Goal: Task Accomplishment & Management: Use online tool/utility

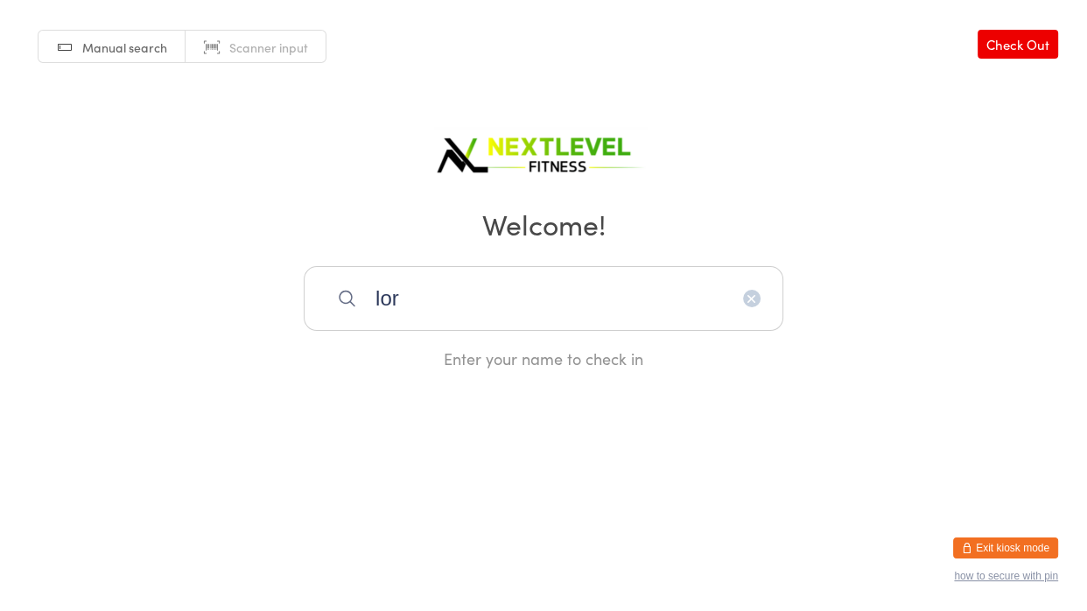
type input "lorr"
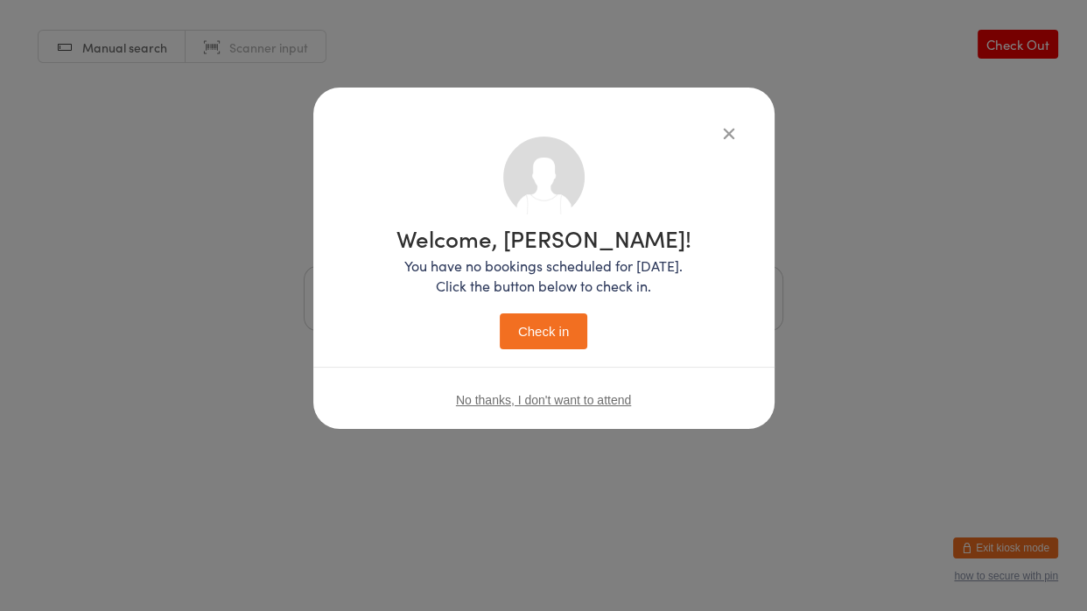
click at [500, 313] on button "Check in" at bounding box center [544, 331] width 88 height 36
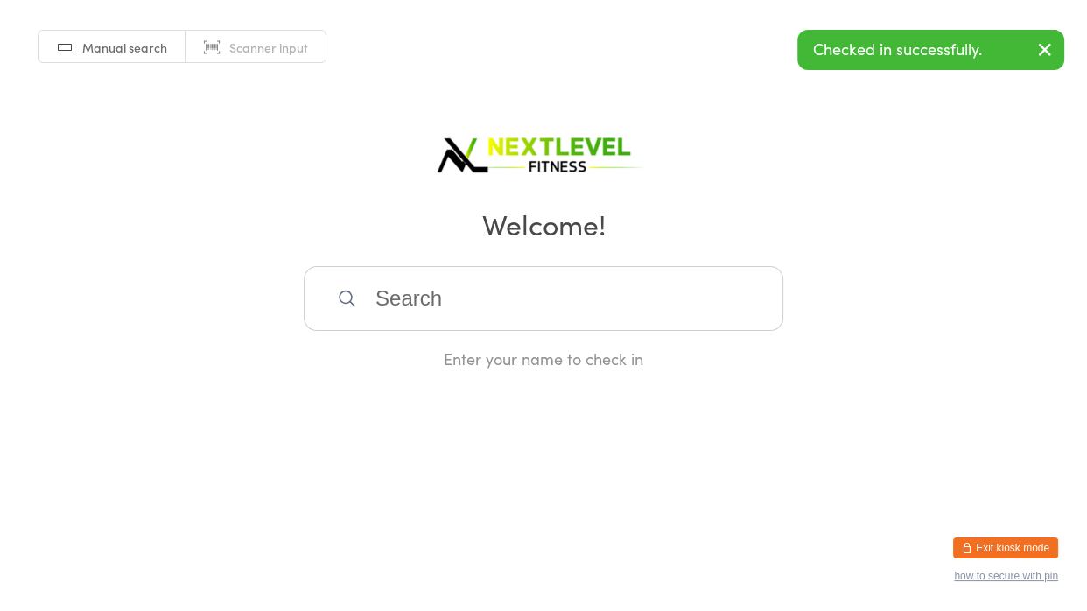
click at [364, 294] on input "search" at bounding box center [544, 298] width 480 height 65
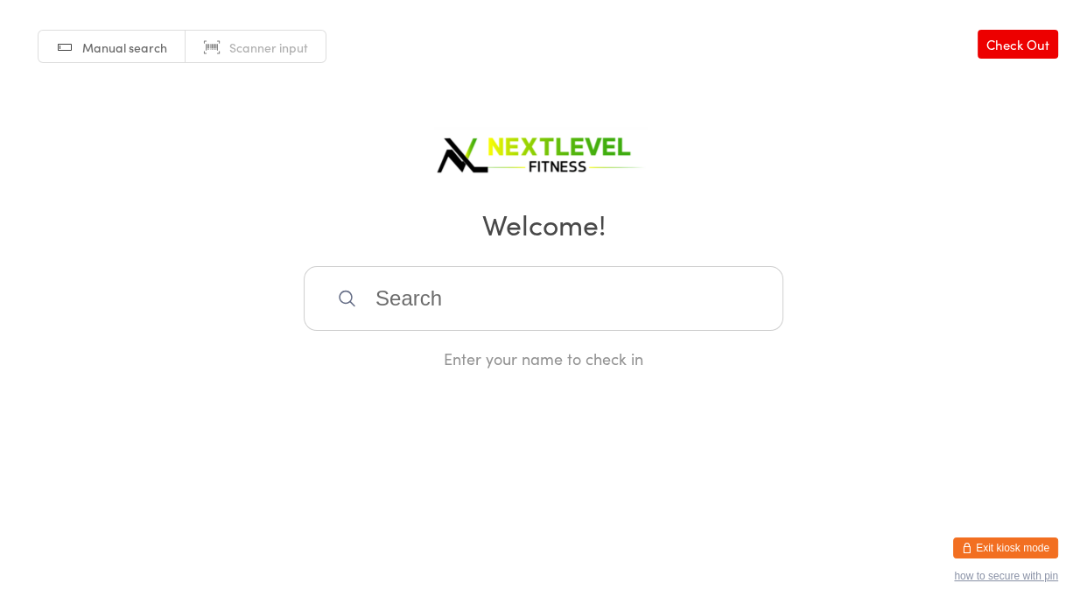
click at [377, 299] on input "search" at bounding box center [544, 298] width 480 height 65
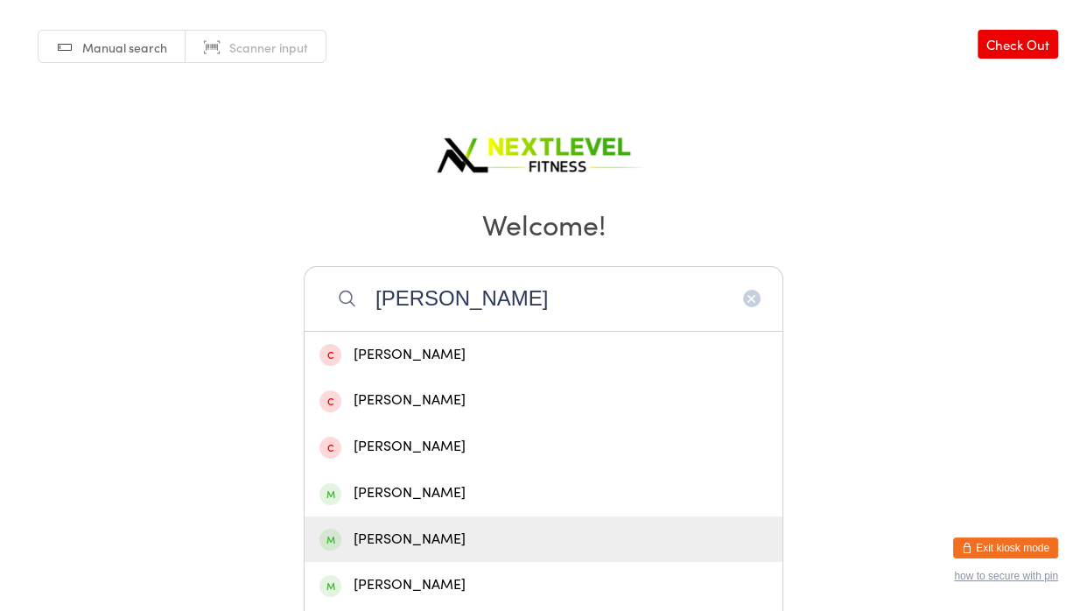
type input "[PERSON_NAME]"
click at [421, 502] on div "[PERSON_NAME]" at bounding box center [544, 539] width 478 height 46
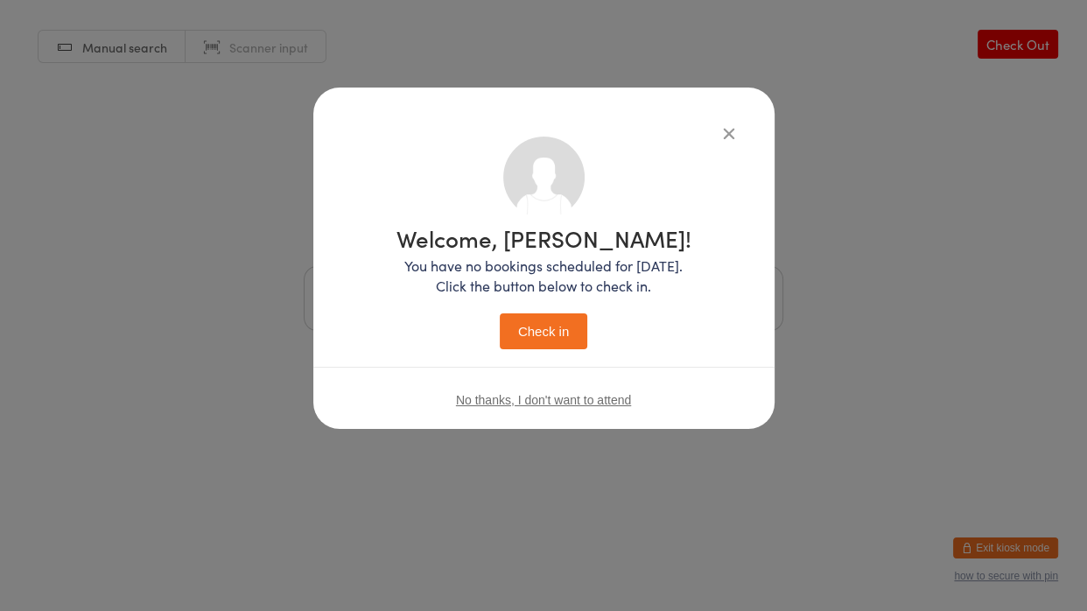
click at [584, 286] on p "You have no bookings scheduled for [DATE]. Click the button below to check in." at bounding box center [544, 276] width 295 height 40
click at [539, 339] on button "Check in" at bounding box center [544, 331] width 88 height 36
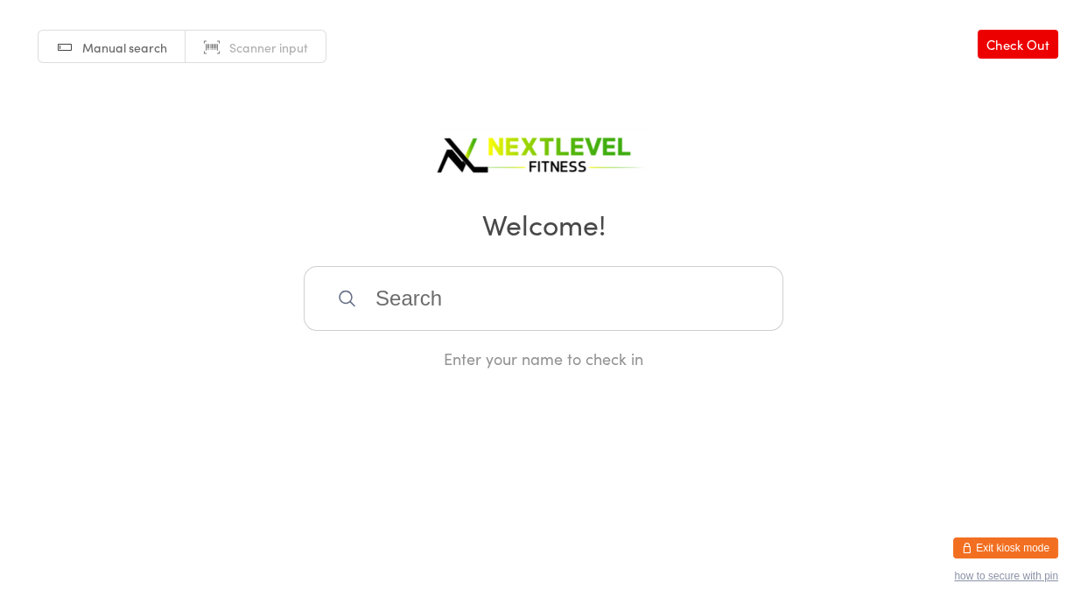
click at [540, 314] on input "search" at bounding box center [544, 298] width 480 height 65
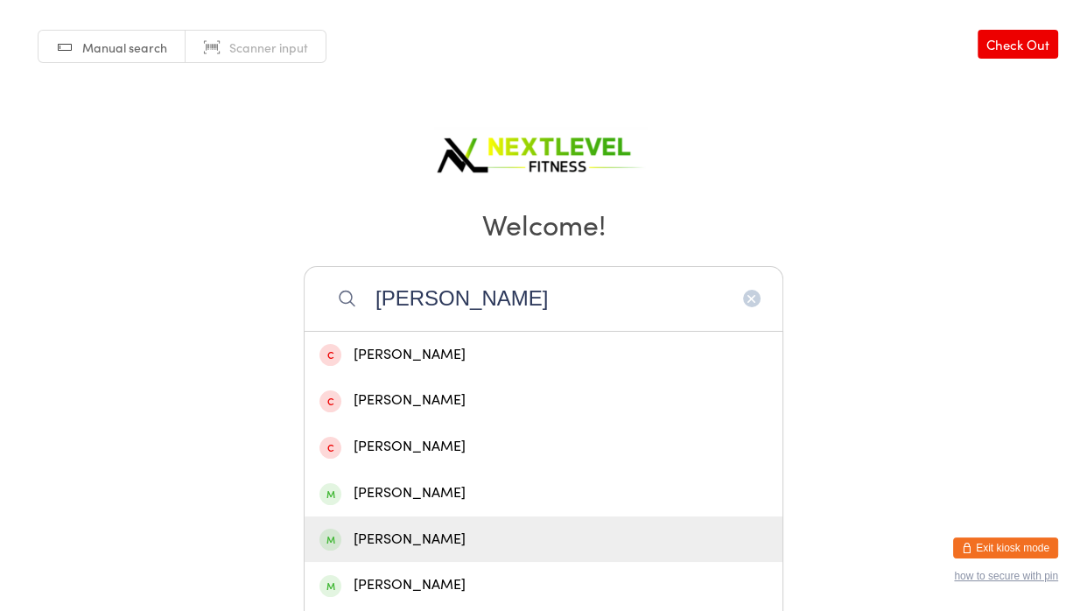
type input "[PERSON_NAME]"
click at [436, 502] on div "[PERSON_NAME]" at bounding box center [544, 540] width 448 height 24
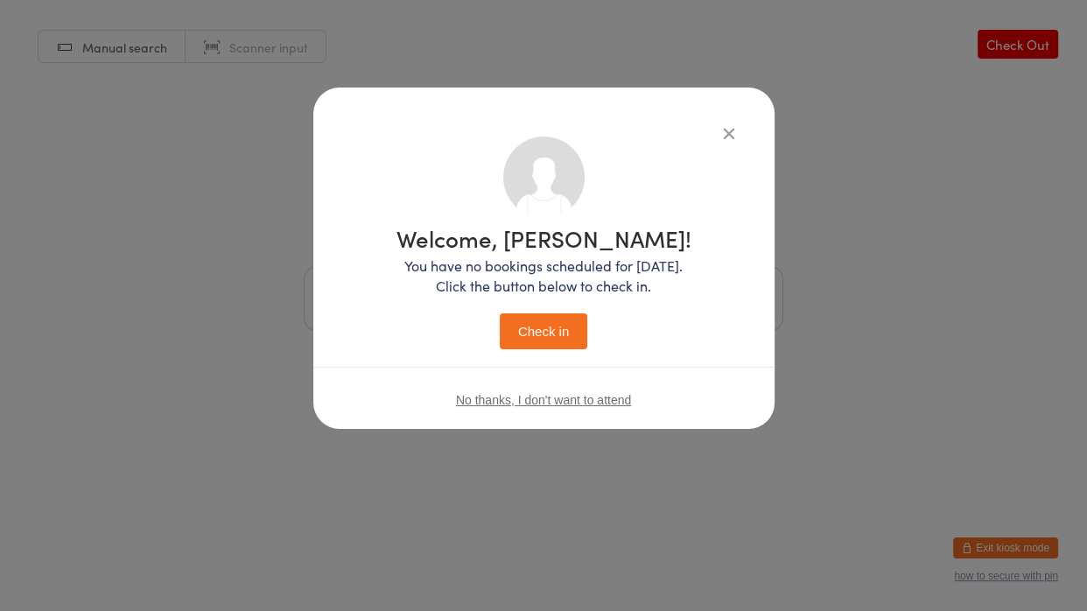
click at [574, 337] on button "Check in" at bounding box center [544, 331] width 88 height 36
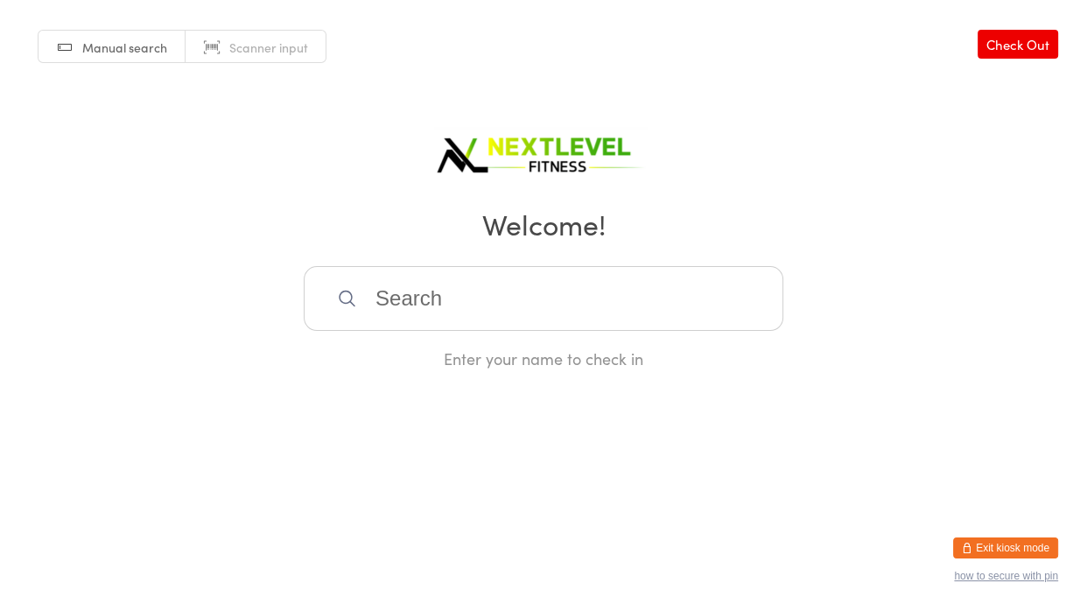
click at [468, 304] on input "search" at bounding box center [544, 298] width 480 height 65
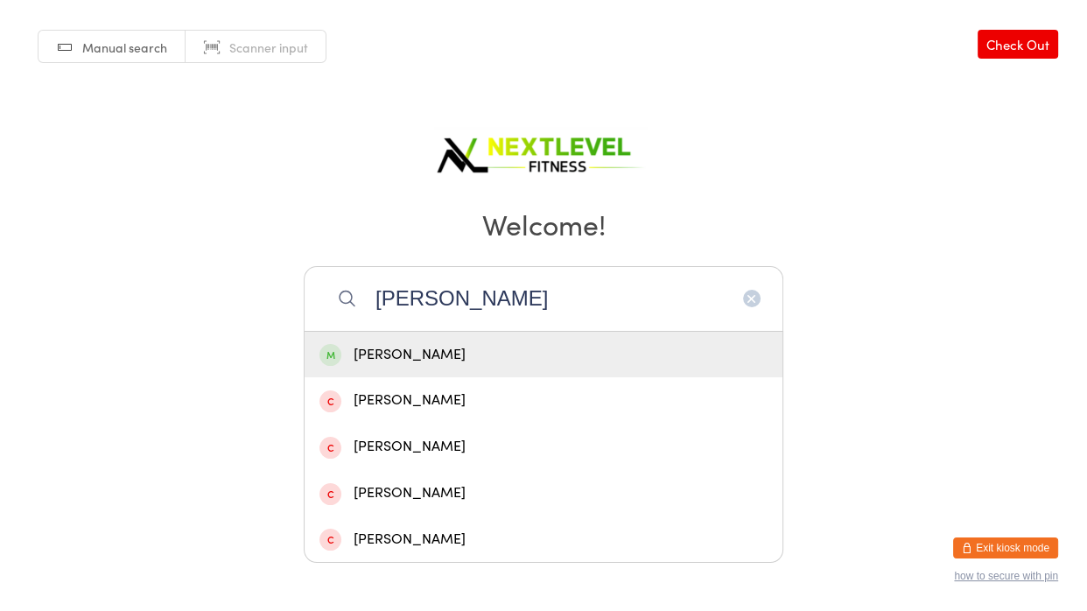
type input "[PERSON_NAME]"
click at [452, 346] on div "[PERSON_NAME]" at bounding box center [544, 355] width 448 height 24
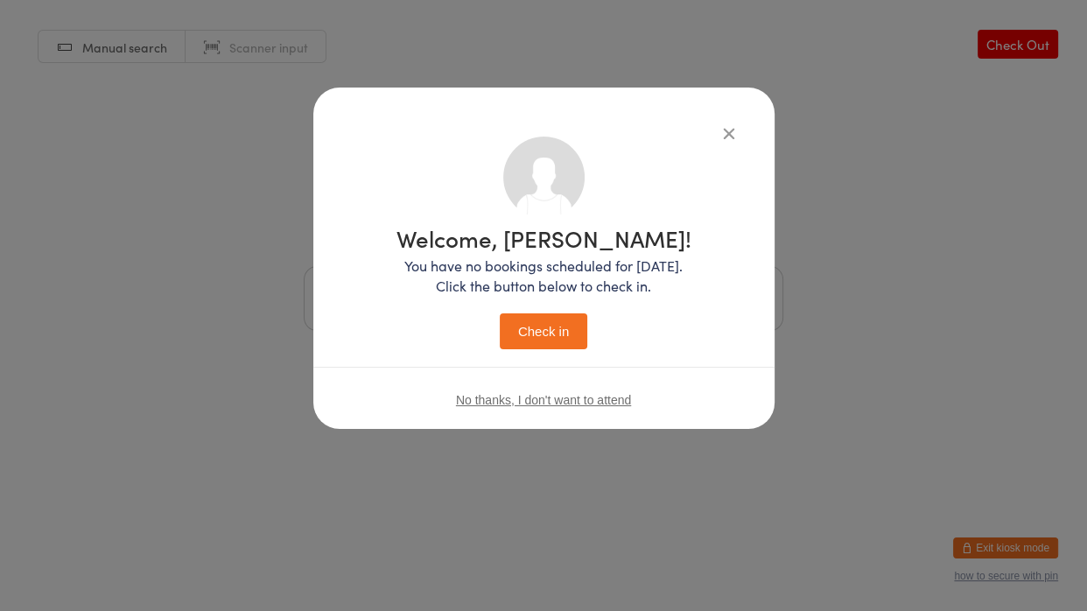
click at [510, 331] on button "Check in" at bounding box center [544, 331] width 88 height 36
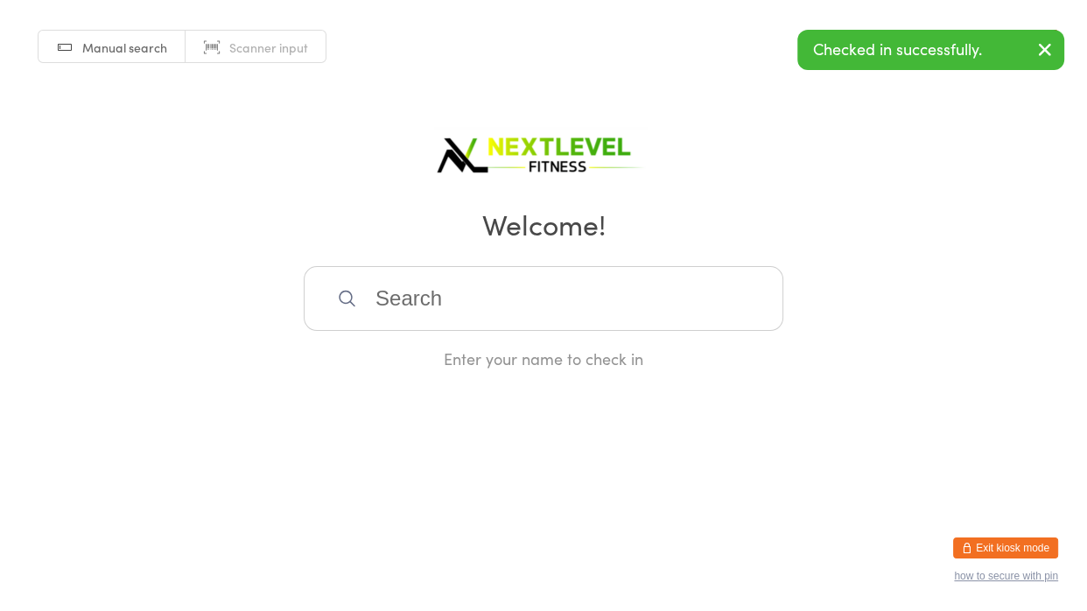
click at [404, 297] on input "search" at bounding box center [544, 298] width 480 height 65
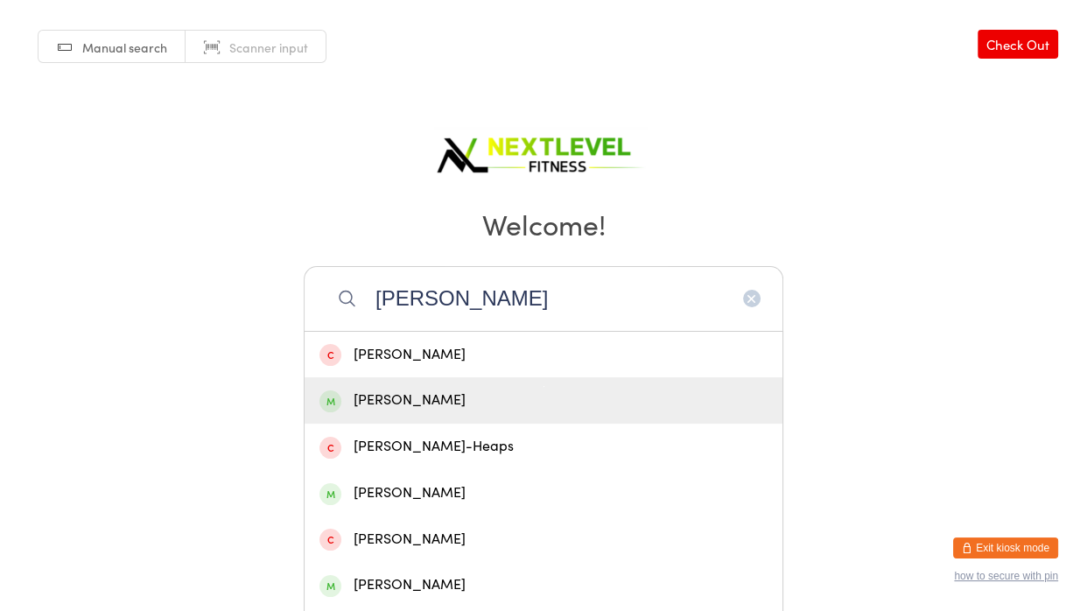
type input "[PERSON_NAME]"
click at [377, 394] on div "[PERSON_NAME]" at bounding box center [544, 401] width 448 height 24
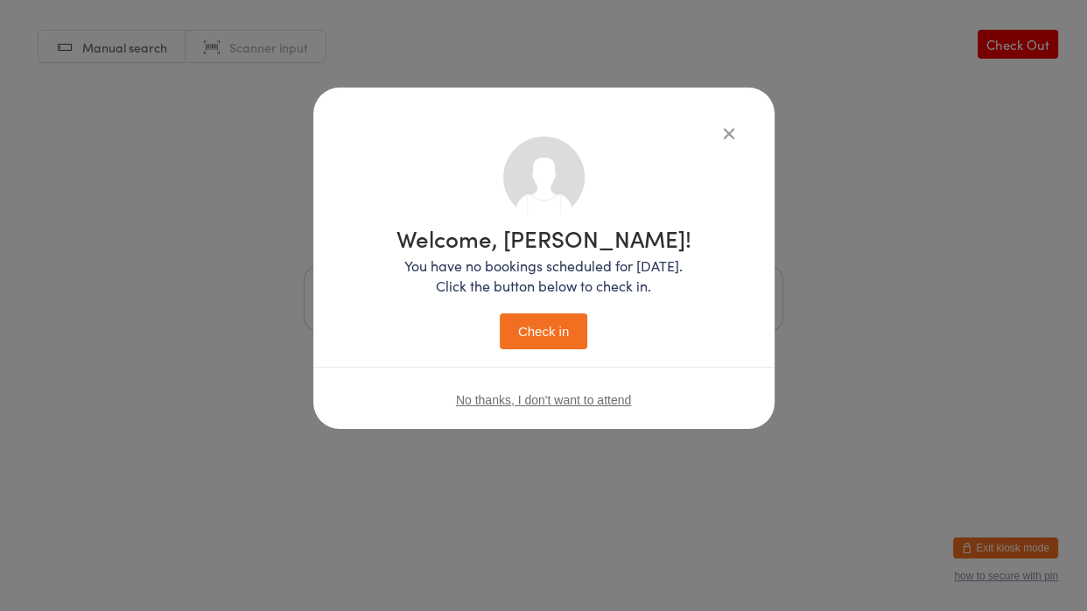
click at [555, 341] on button "Check in" at bounding box center [544, 331] width 88 height 36
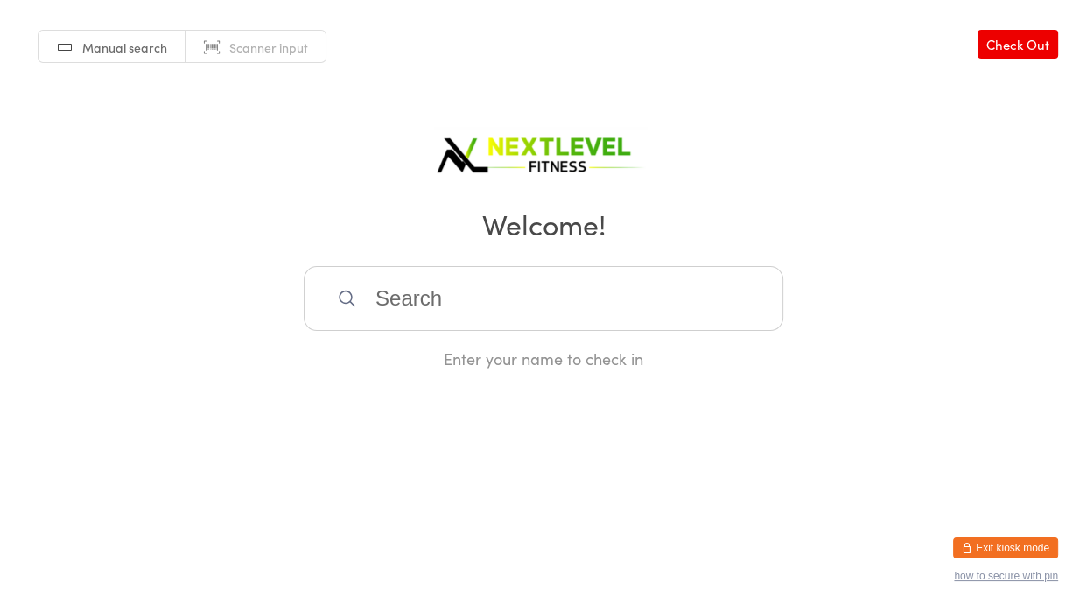
click at [502, 286] on input "search" at bounding box center [544, 298] width 480 height 65
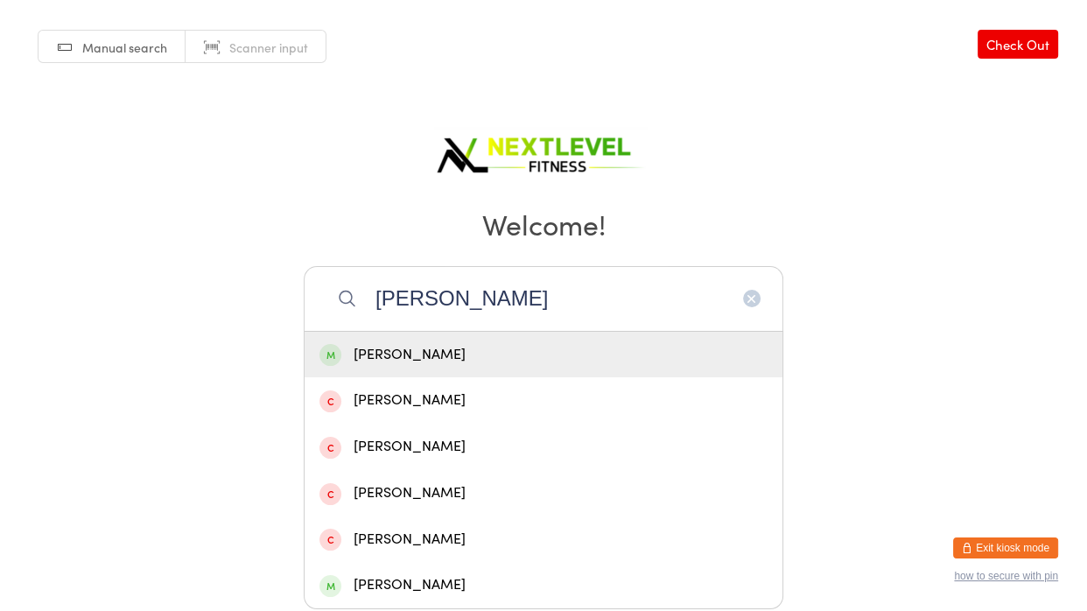
type input "[PERSON_NAME]"
click at [419, 357] on div "[PERSON_NAME]" at bounding box center [544, 355] width 448 height 24
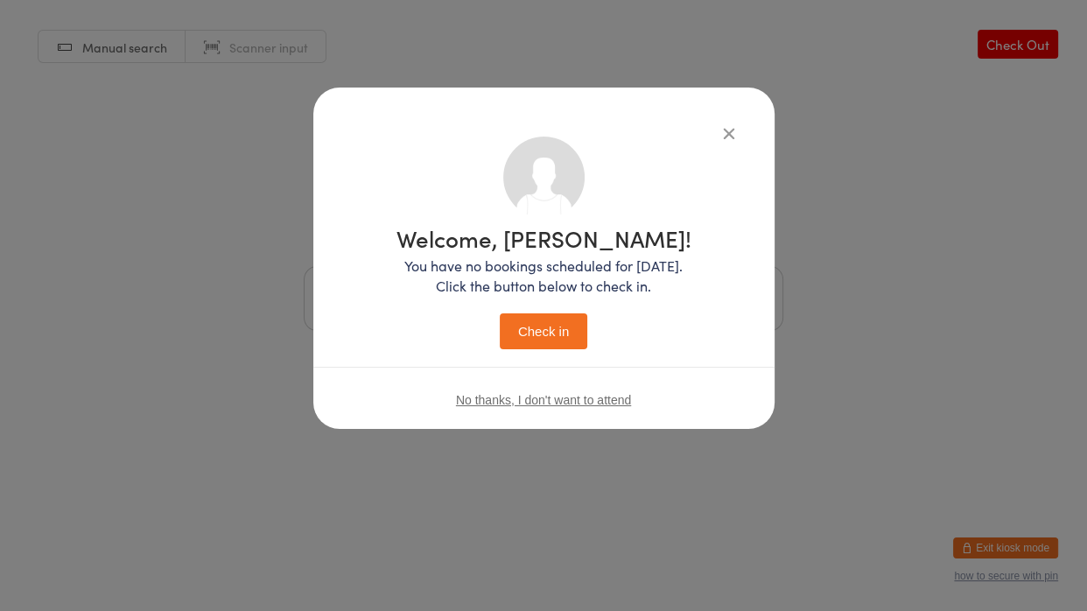
click at [540, 326] on button "Check in" at bounding box center [544, 331] width 88 height 36
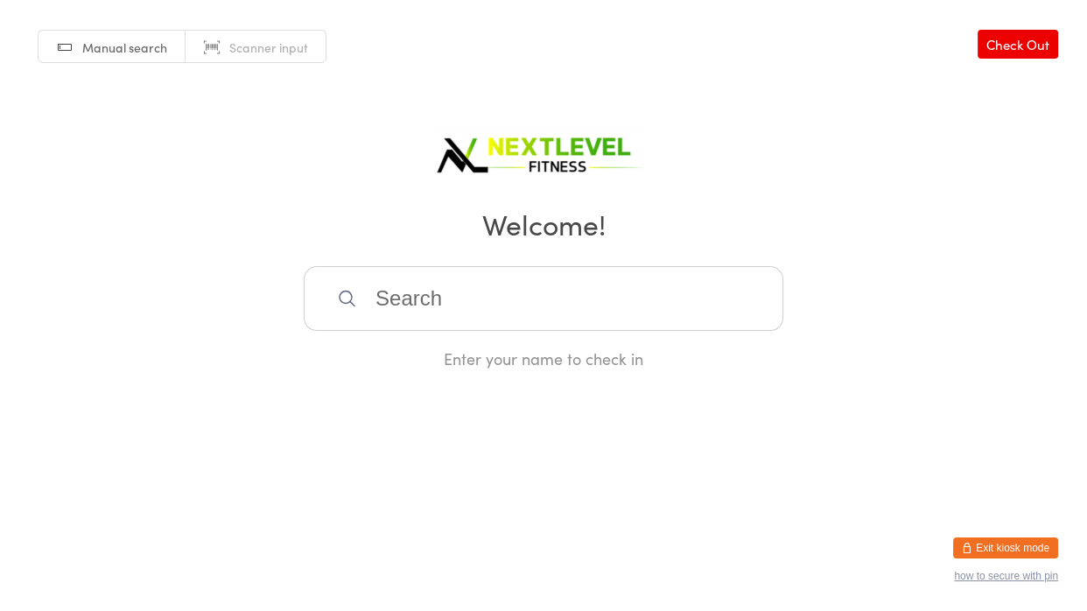
click at [521, 315] on input "search" at bounding box center [544, 298] width 480 height 65
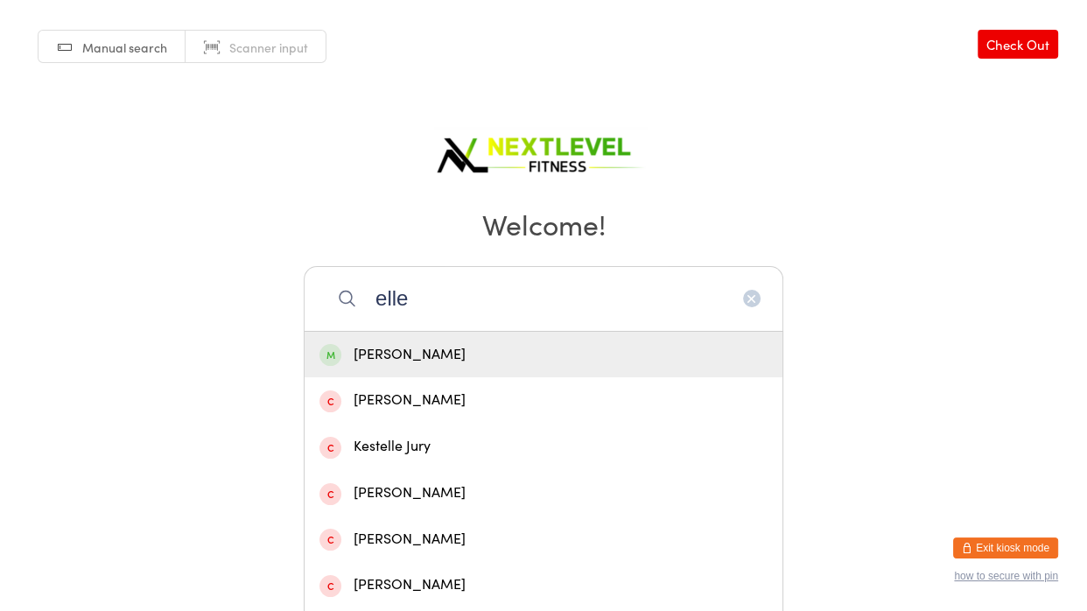
type input "elle"
click at [436, 369] on div "[PERSON_NAME]" at bounding box center [544, 355] width 478 height 46
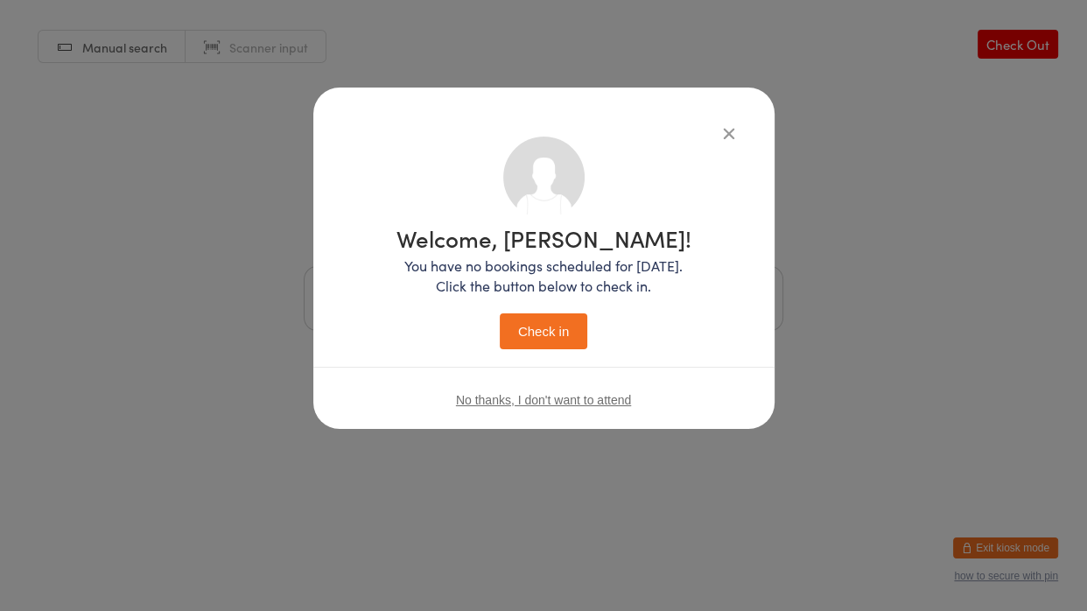
click at [562, 320] on button "Check in" at bounding box center [544, 331] width 88 height 36
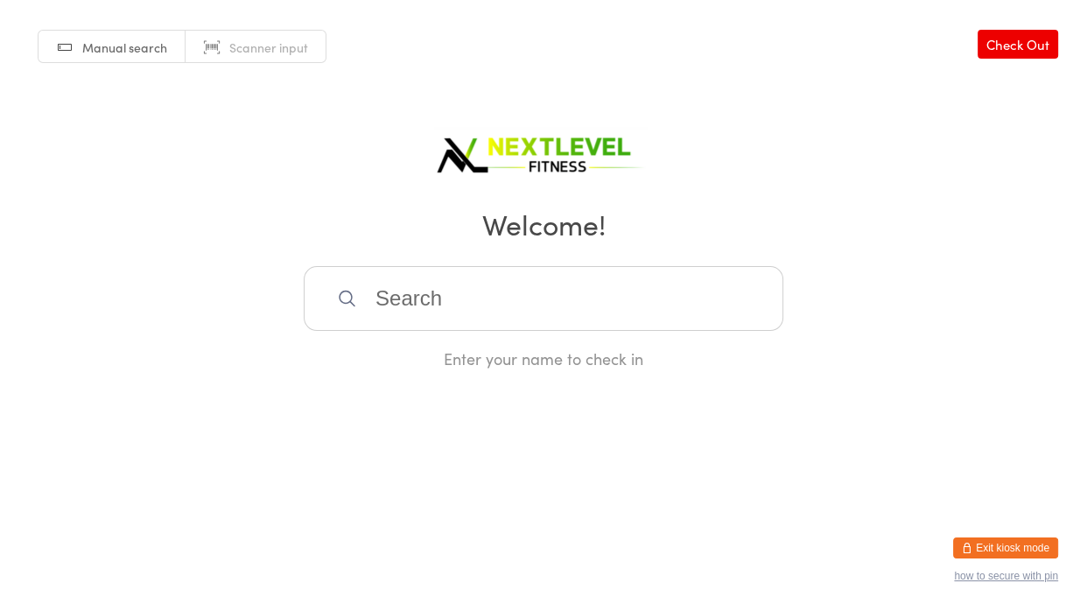
click at [534, 299] on input "search" at bounding box center [544, 298] width 480 height 65
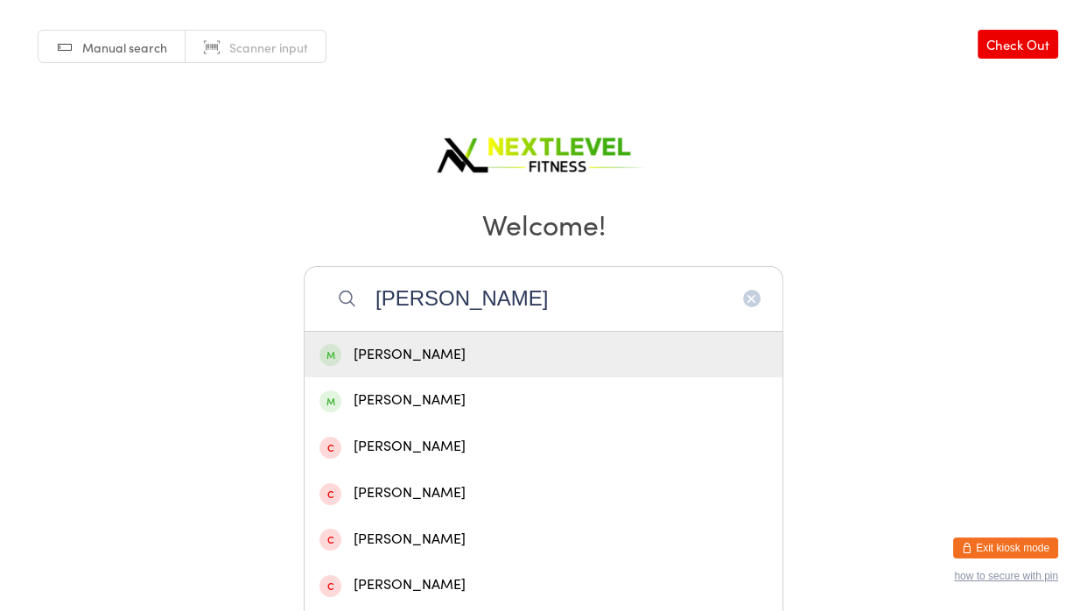
type input "[PERSON_NAME]"
click at [526, 352] on div "[PERSON_NAME]" at bounding box center [544, 355] width 448 height 24
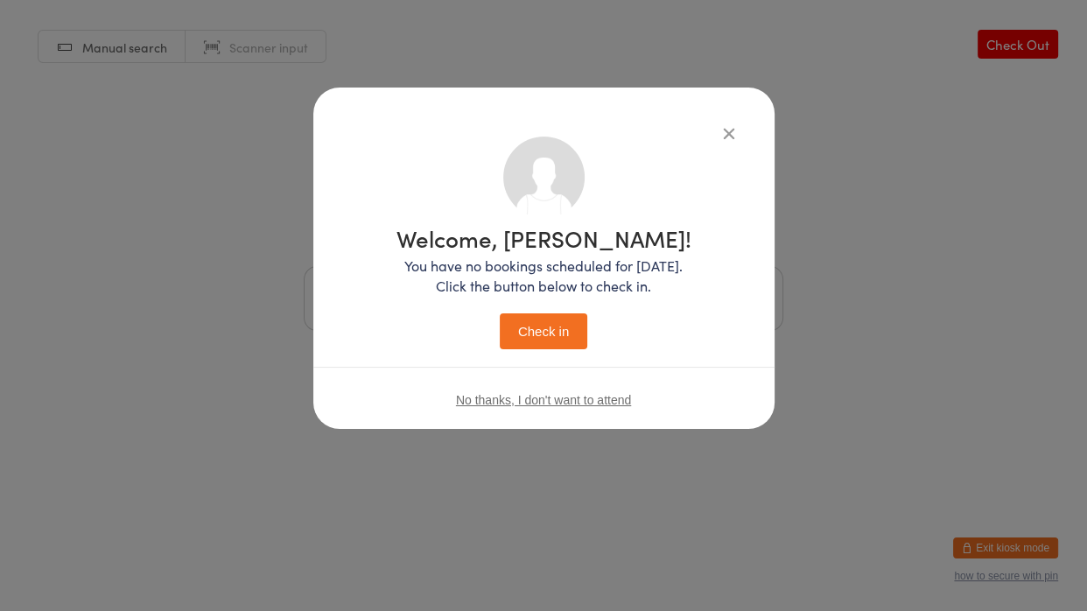
click at [530, 340] on button "Check in" at bounding box center [544, 331] width 88 height 36
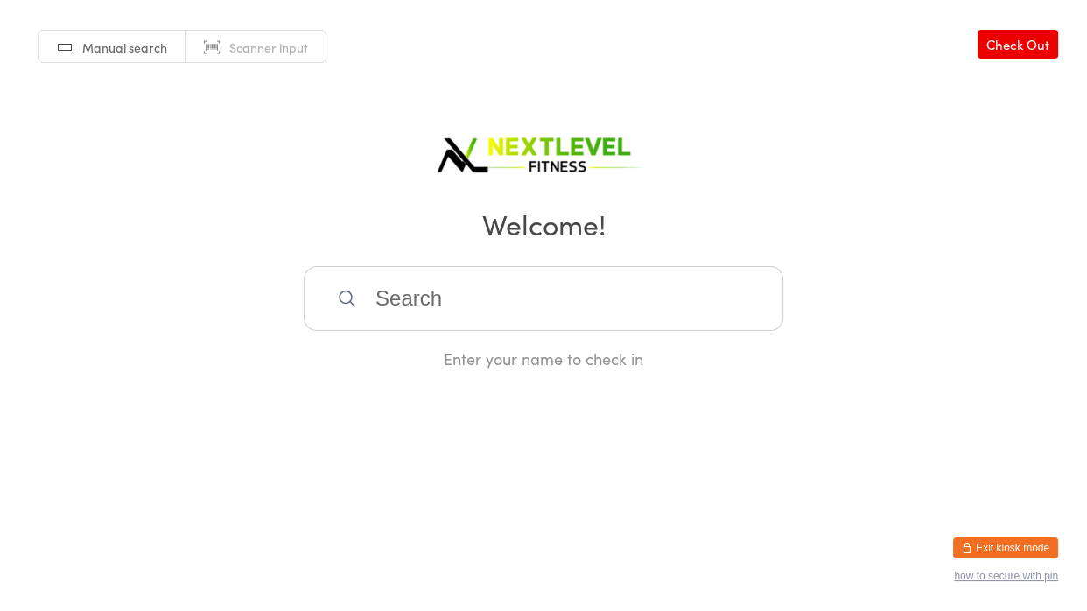
click at [514, 313] on input "search" at bounding box center [544, 298] width 480 height 65
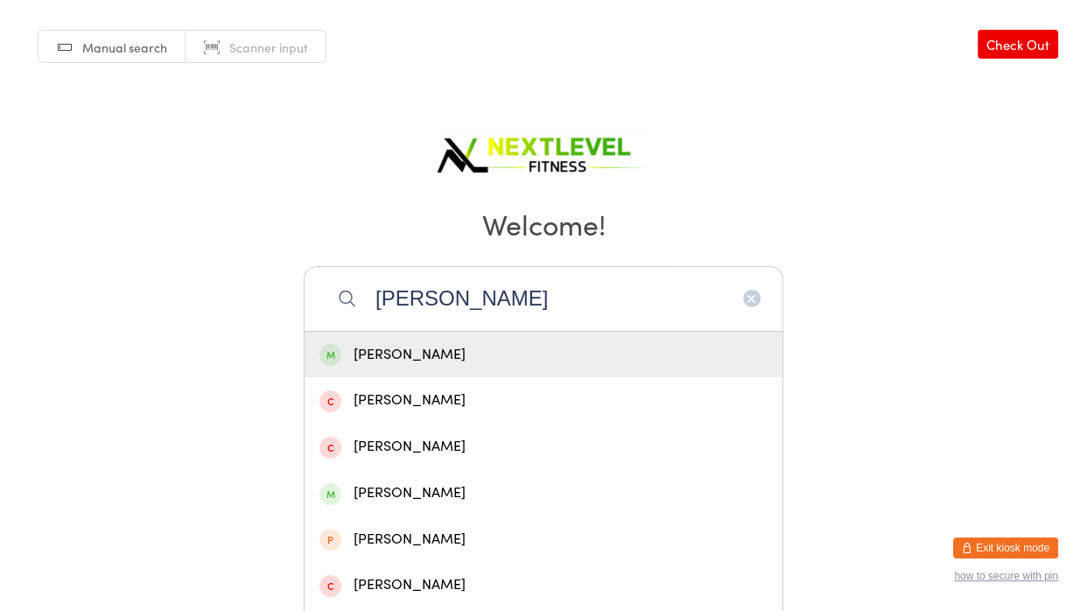
type input "[PERSON_NAME]"
click at [419, 353] on div "[PERSON_NAME]" at bounding box center [544, 355] width 448 height 24
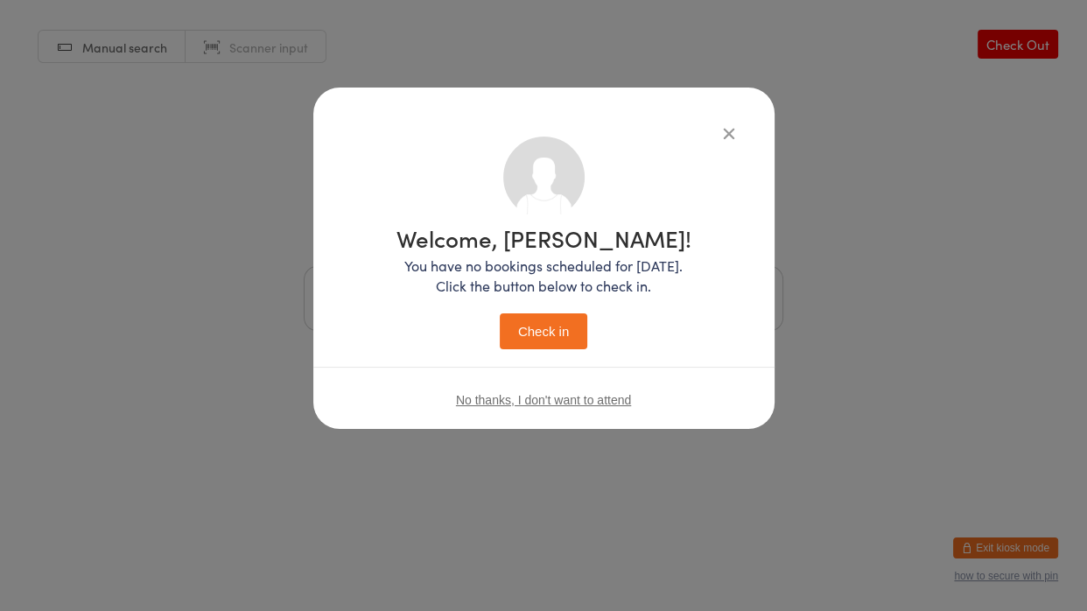
click at [559, 332] on button "Check in" at bounding box center [544, 331] width 88 height 36
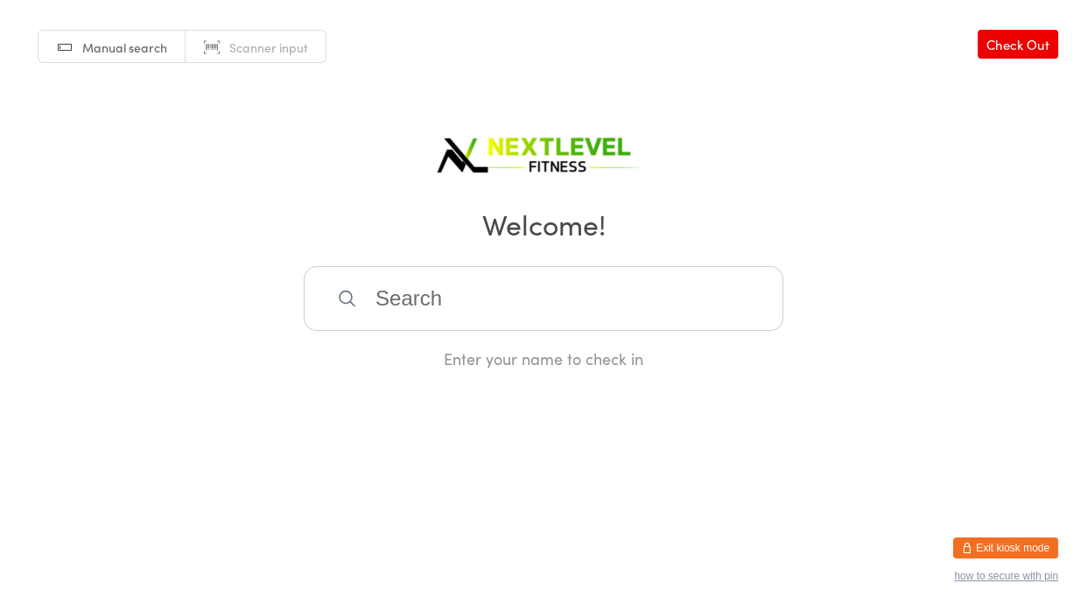
click at [572, 300] on input "search" at bounding box center [544, 298] width 480 height 65
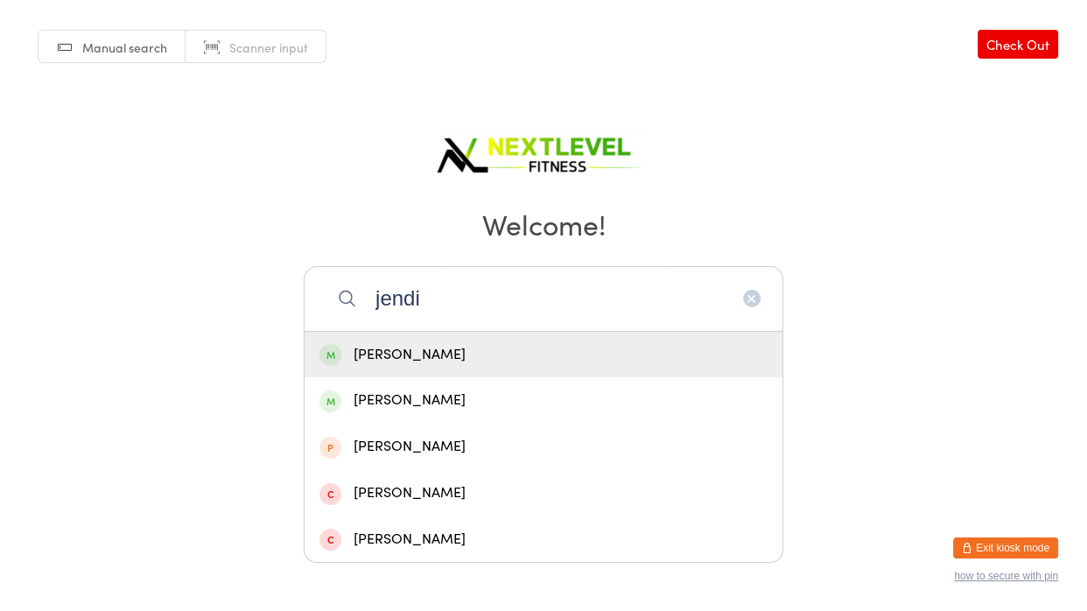
type input "jendi"
click at [535, 356] on div "[PERSON_NAME]" at bounding box center [544, 355] width 448 height 24
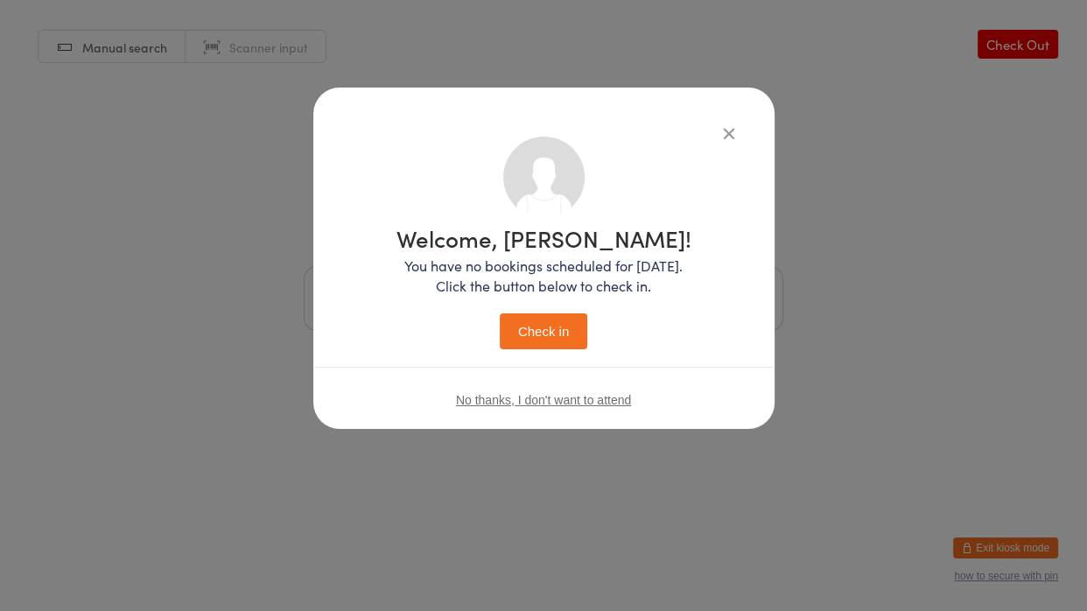
click at [551, 325] on button "Check in" at bounding box center [544, 331] width 88 height 36
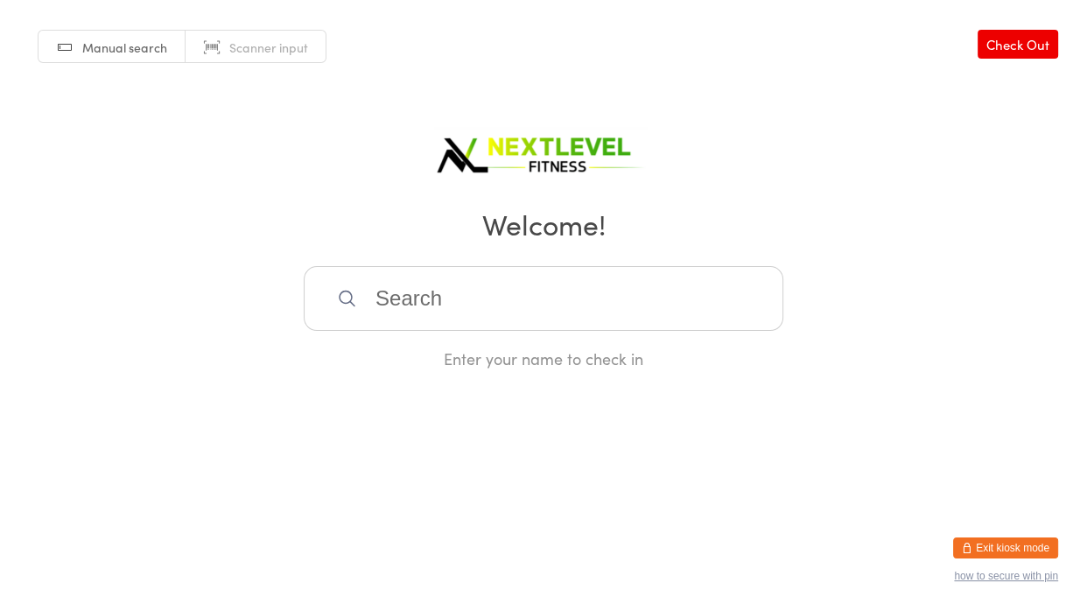
click at [551, 325] on input "search" at bounding box center [544, 298] width 480 height 65
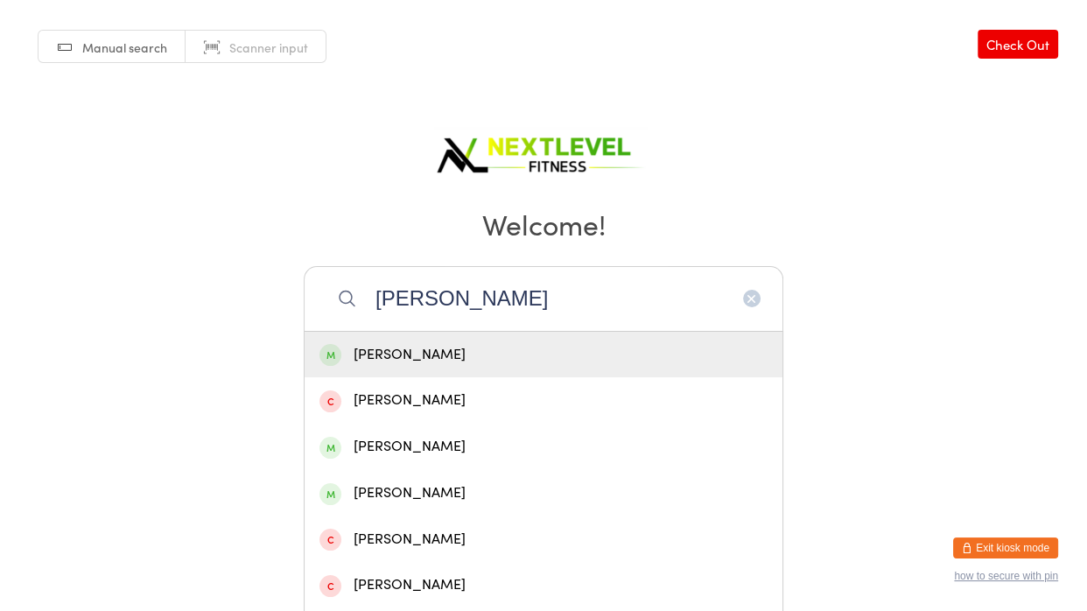
type input "[PERSON_NAME]"
click at [395, 354] on div "[PERSON_NAME]" at bounding box center [544, 355] width 448 height 24
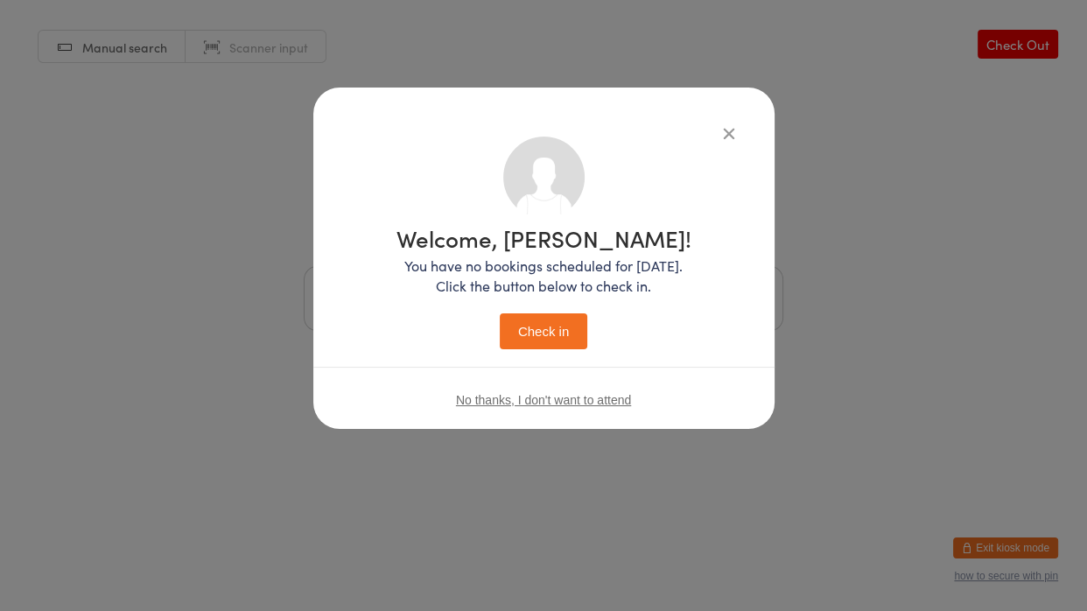
click at [517, 327] on button "Check in" at bounding box center [544, 331] width 88 height 36
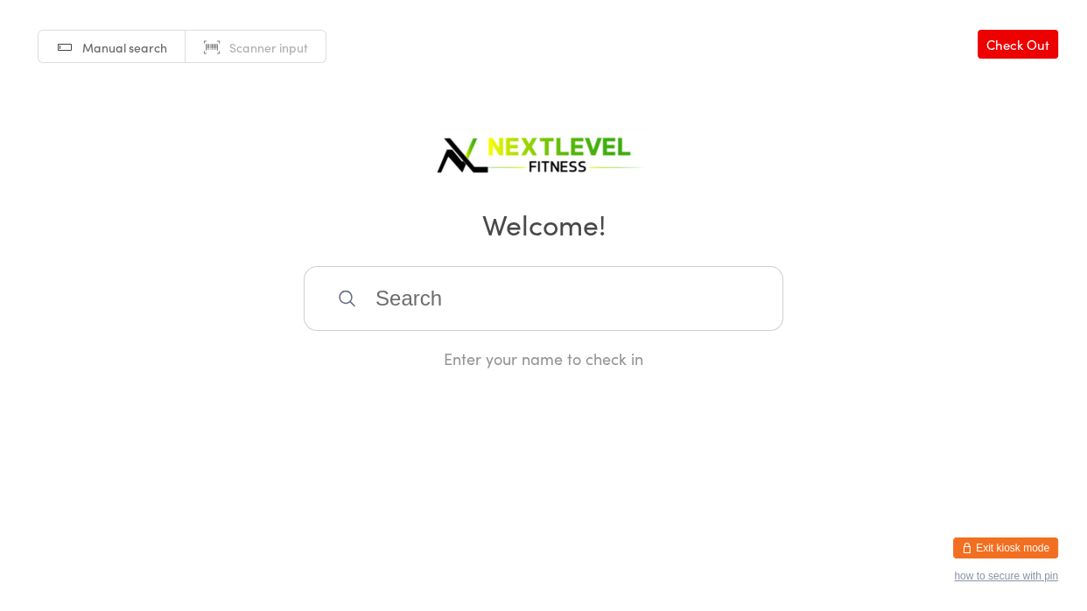
click at [525, 283] on input "search" at bounding box center [544, 298] width 480 height 65
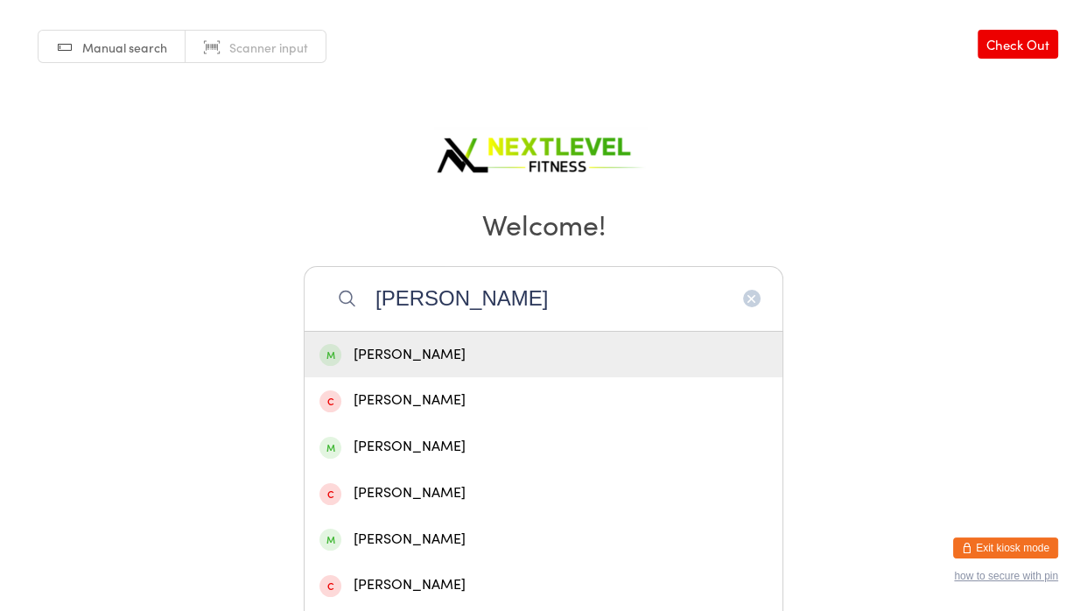
type input "[PERSON_NAME]"
click at [448, 353] on div "[PERSON_NAME]" at bounding box center [544, 355] width 448 height 24
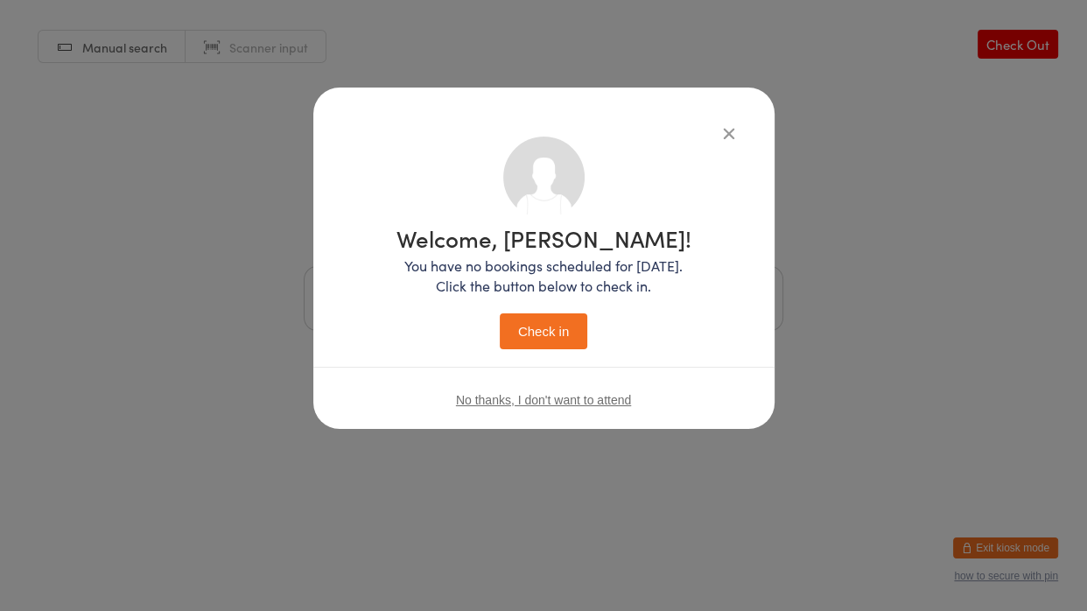
click at [538, 330] on button "Check in" at bounding box center [544, 331] width 88 height 36
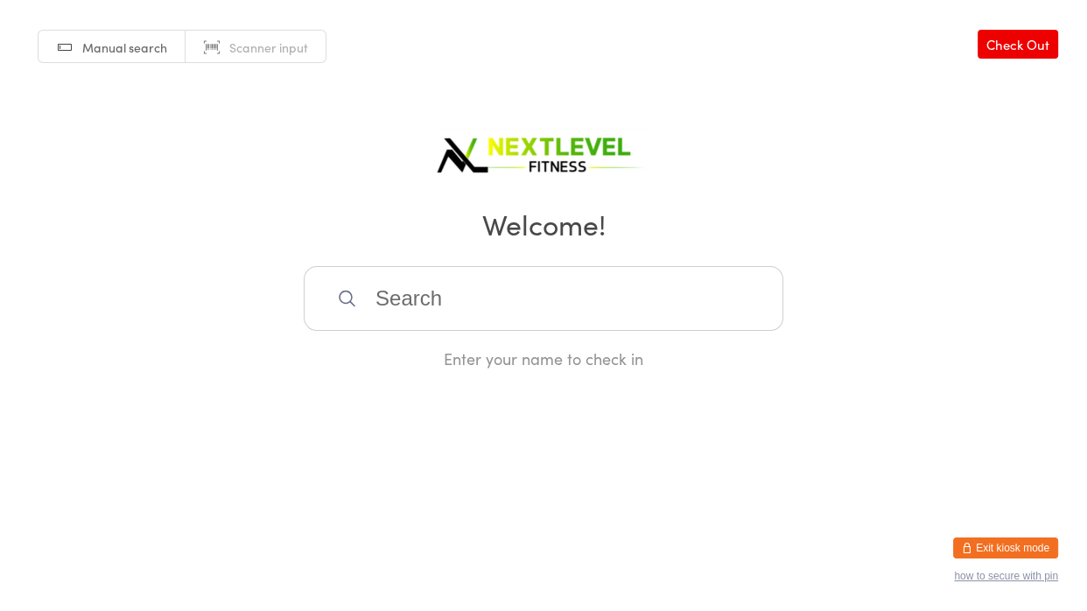
click at [398, 305] on input "search" at bounding box center [544, 298] width 480 height 65
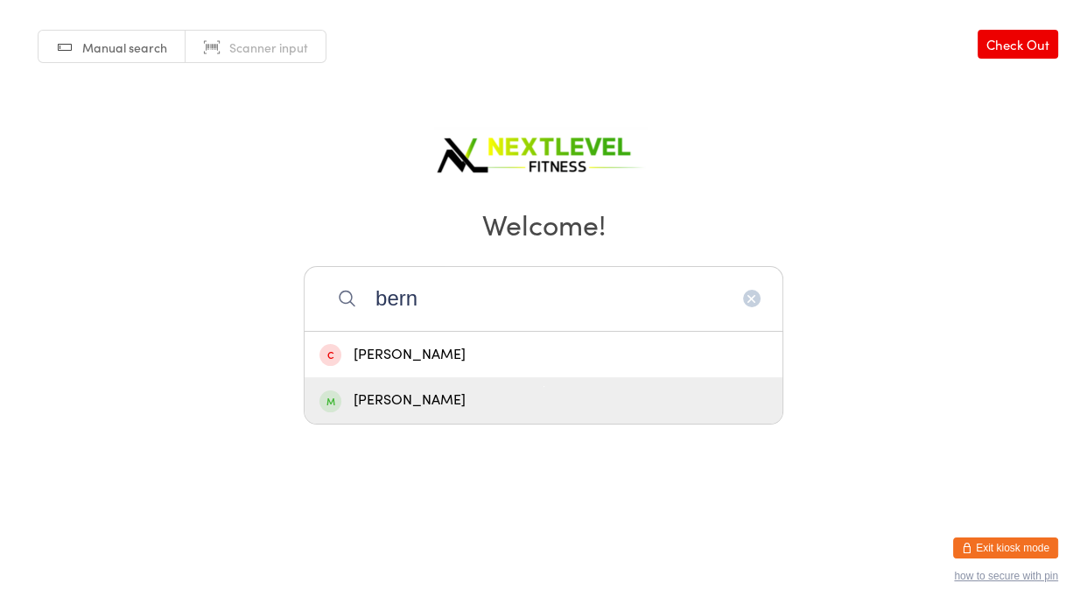
type input "bern"
click at [399, 400] on div "[PERSON_NAME]" at bounding box center [544, 401] width 448 height 24
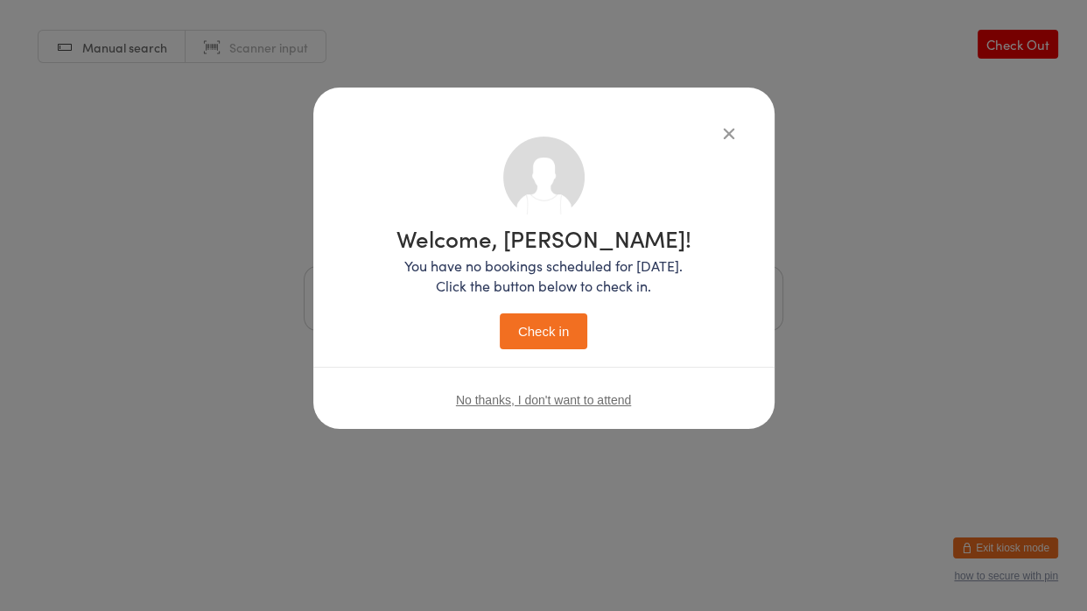
click at [506, 330] on button "Check in" at bounding box center [544, 331] width 88 height 36
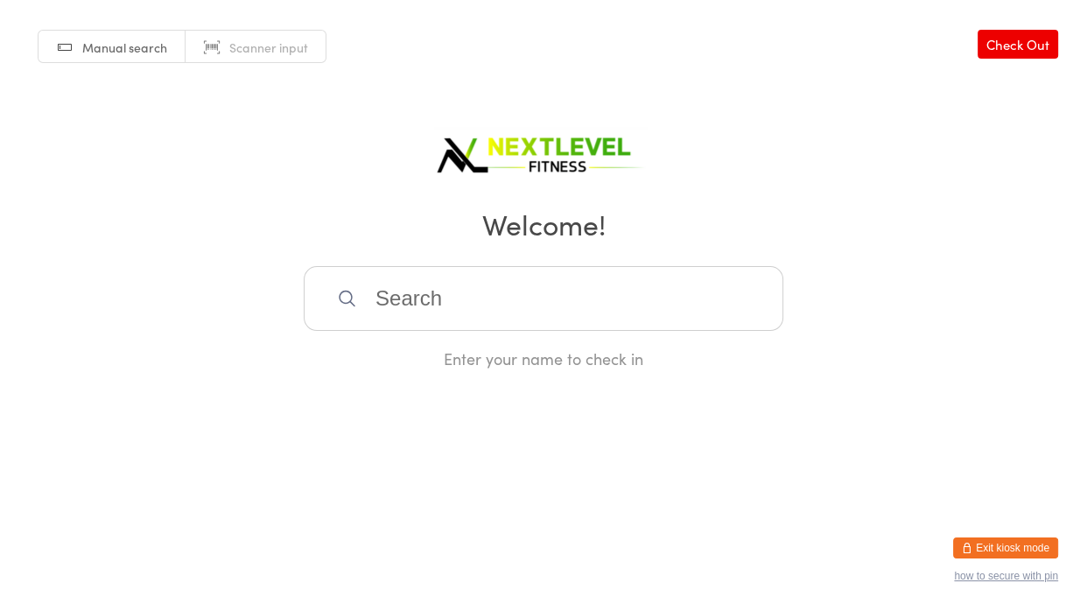
click at [495, 321] on input "search" at bounding box center [544, 298] width 480 height 65
type input "dwa"
click at [476, 349] on div "[PERSON_NAME]" at bounding box center [544, 355] width 448 height 24
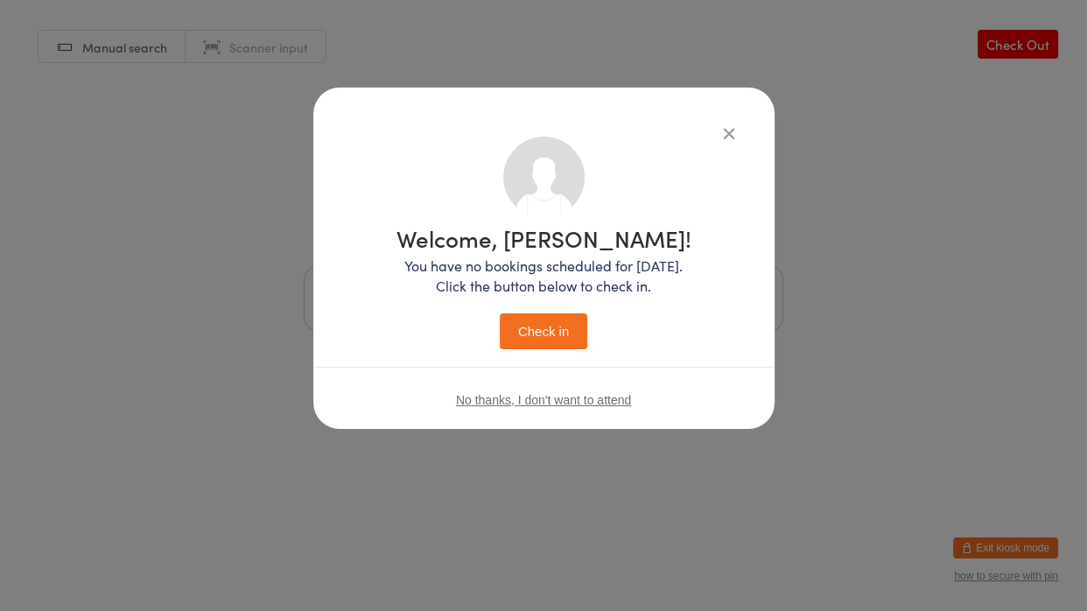
click at [510, 342] on button "Check in" at bounding box center [544, 331] width 88 height 36
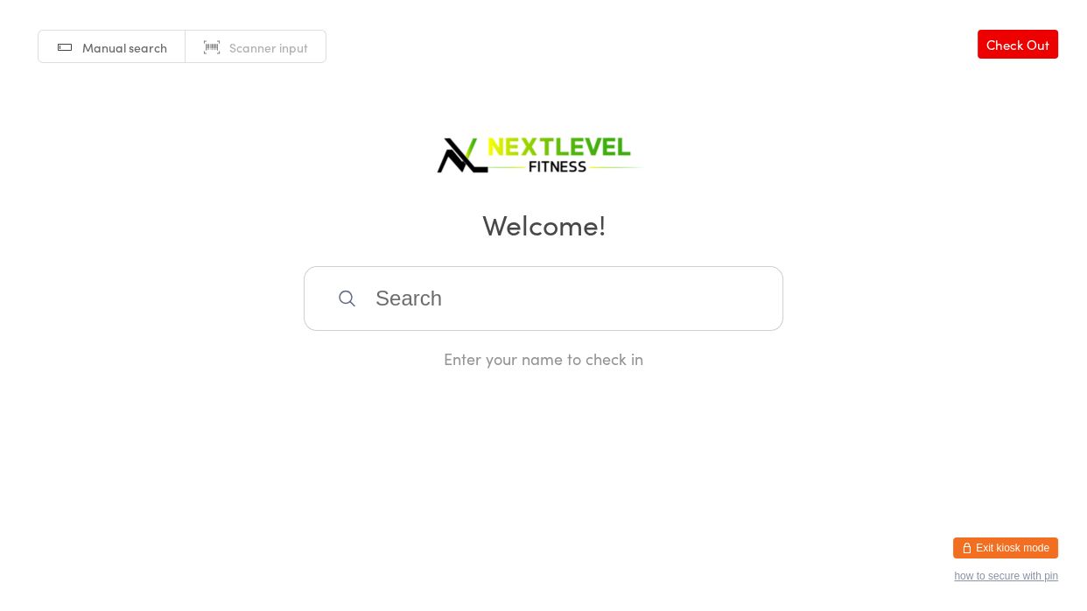
click at [507, 292] on input "search" at bounding box center [544, 298] width 480 height 65
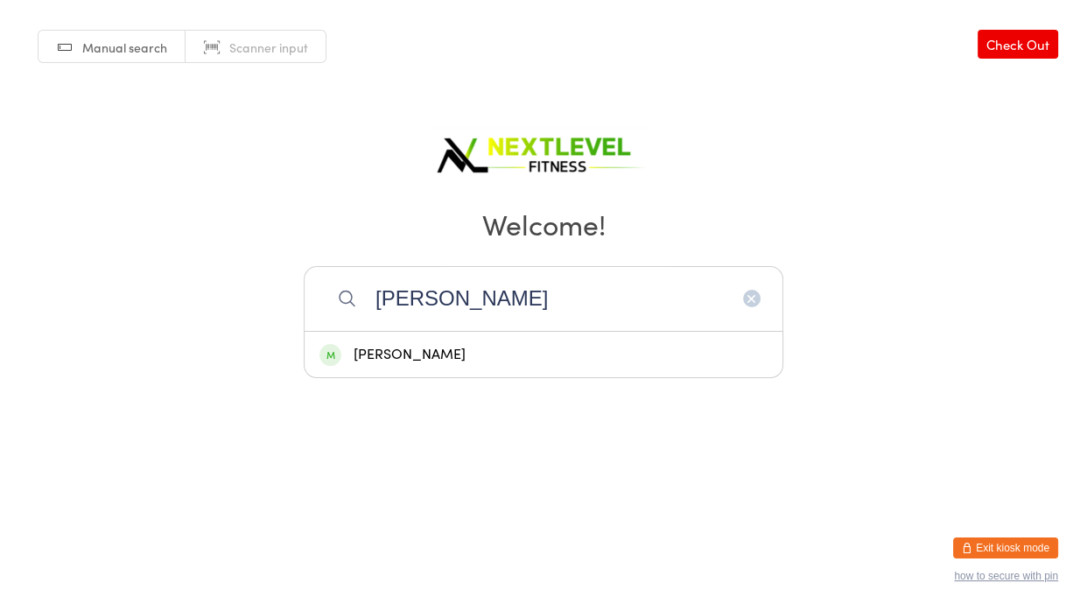
type input "[PERSON_NAME]"
click at [411, 369] on div "[PERSON_NAME]" at bounding box center [544, 355] width 478 height 46
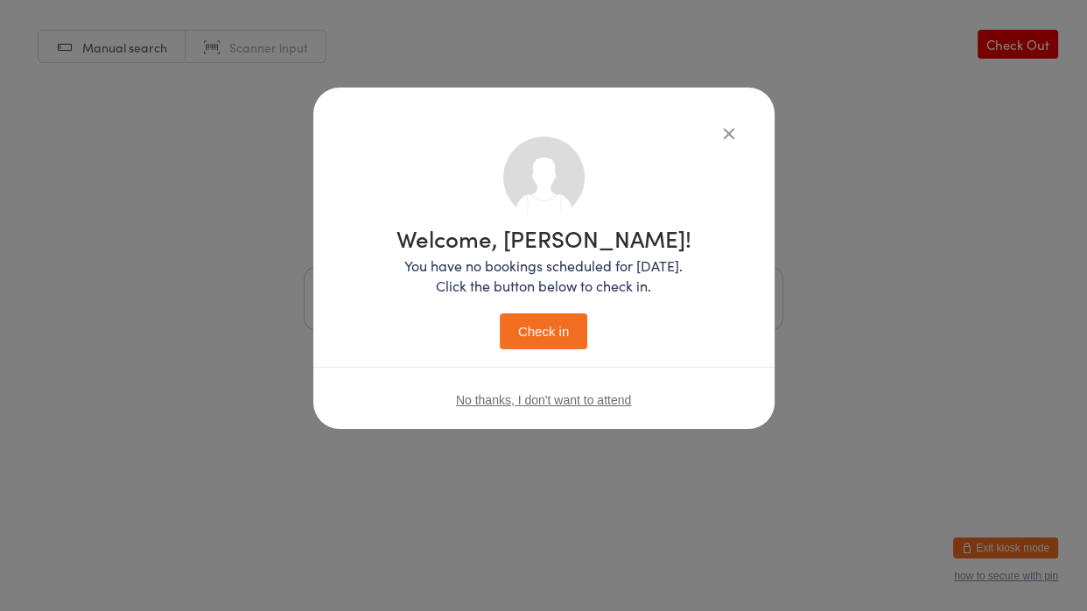
click at [519, 335] on button "Check in" at bounding box center [544, 331] width 88 height 36
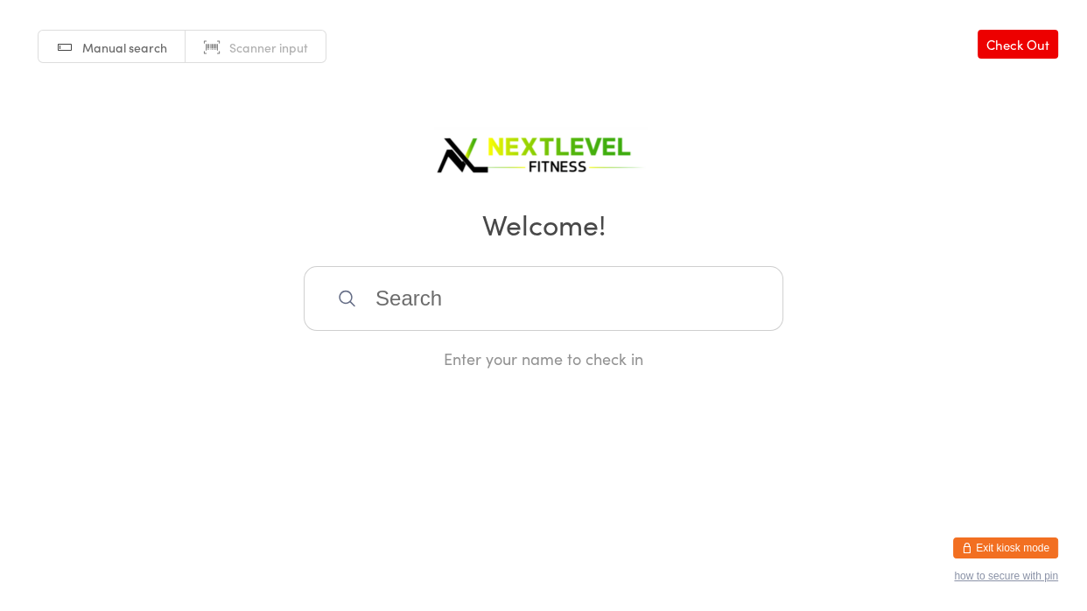
click at [498, 308] on input "search" at bounding box center [544, 298] width 480 height 65
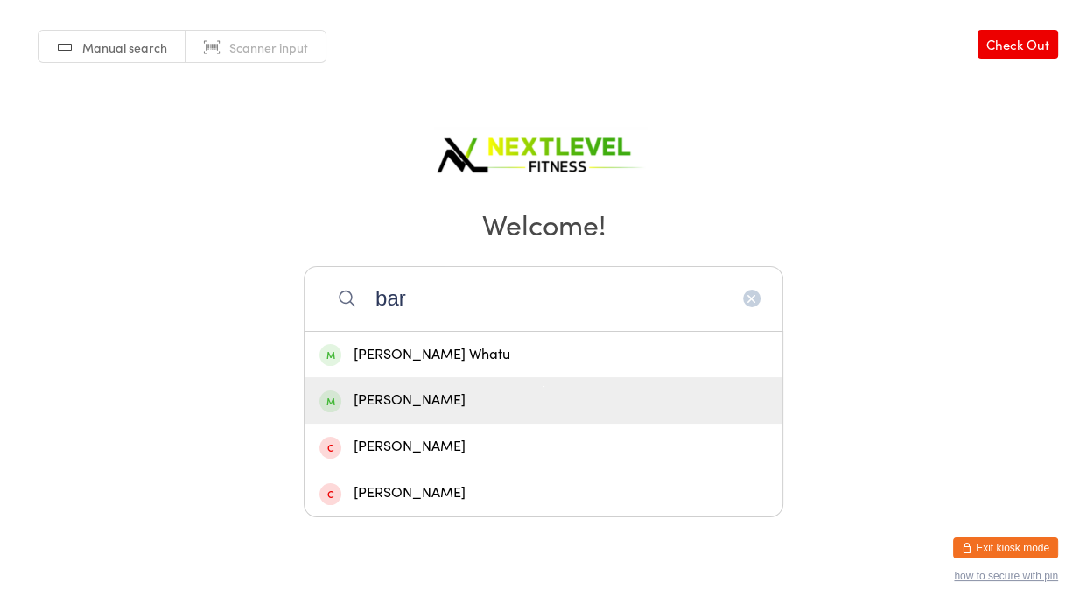
type input "bar"
click at [450, 399] on div "[PERSON_NAME]" at bounding box center [544, 401] width 448 height 24
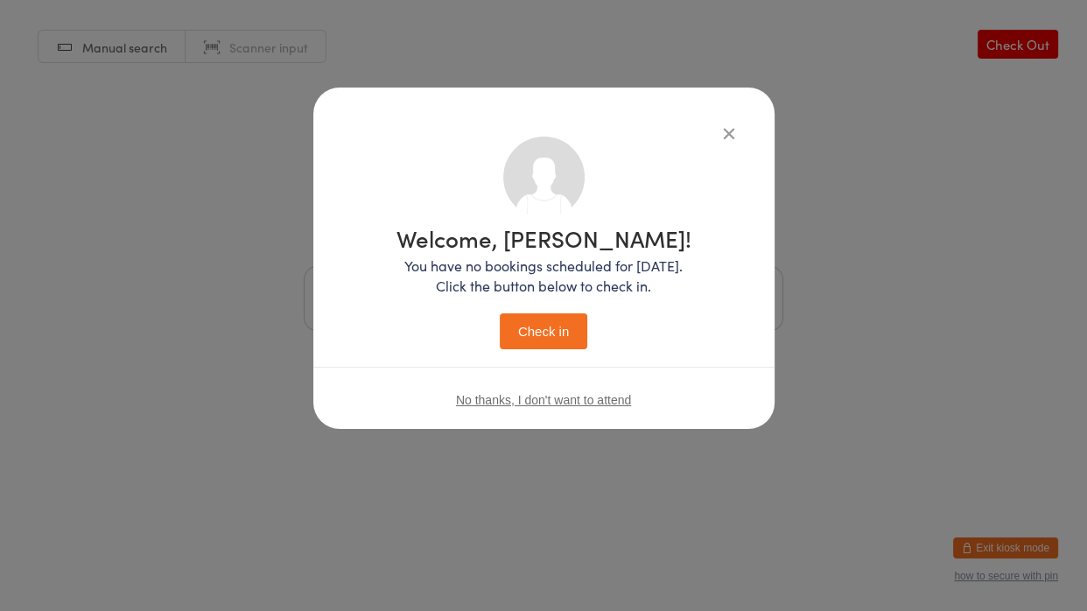
click at [533, 334] on button "Check in" at bounding box center [544, 331] width 88 height 36
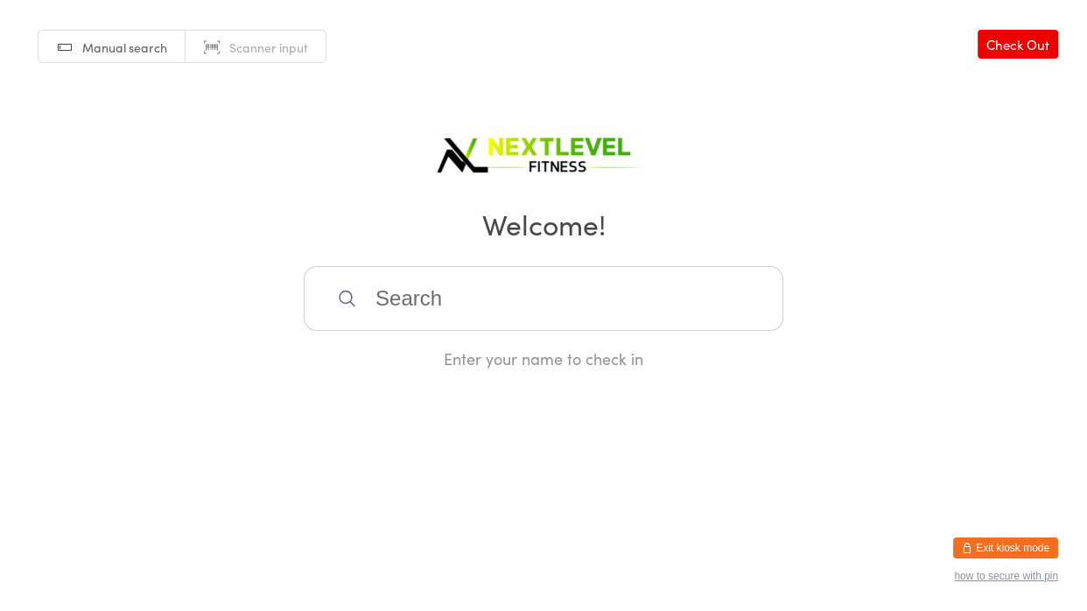
click at [390, 294] on input "search" at bounding box center [544, 298] width 480 height 65
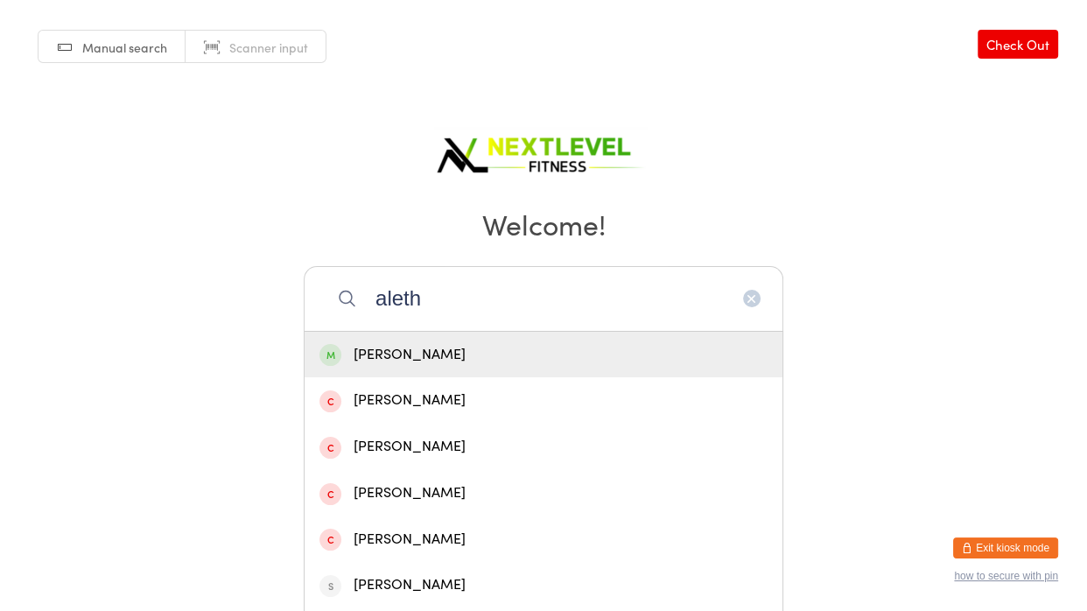
type input "alethe"
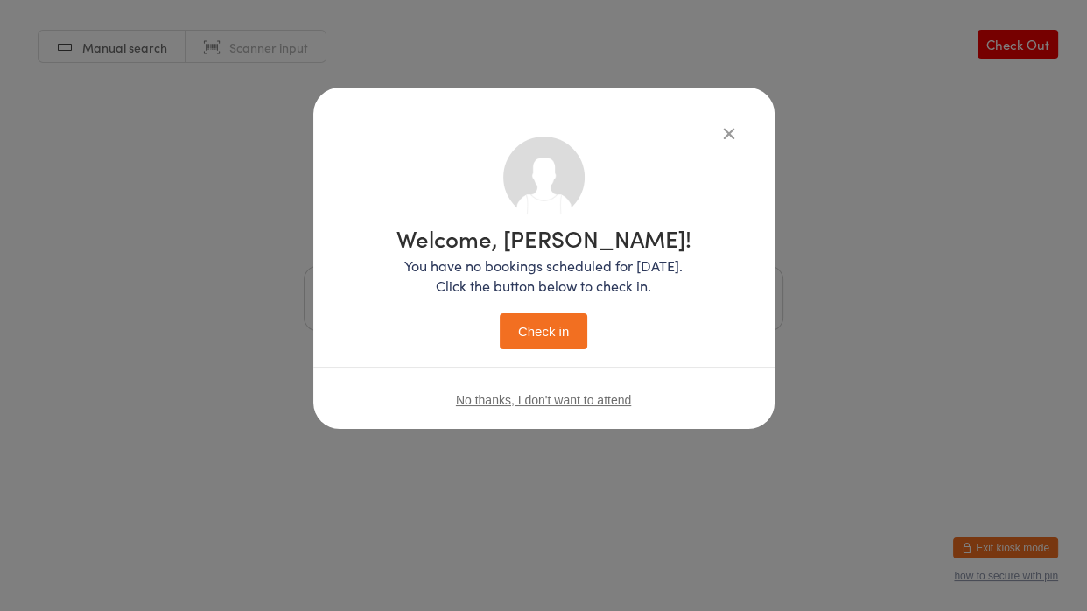
click at [500, 313] on button "Check in" at bounding box center [544, 331] width 88 height 36
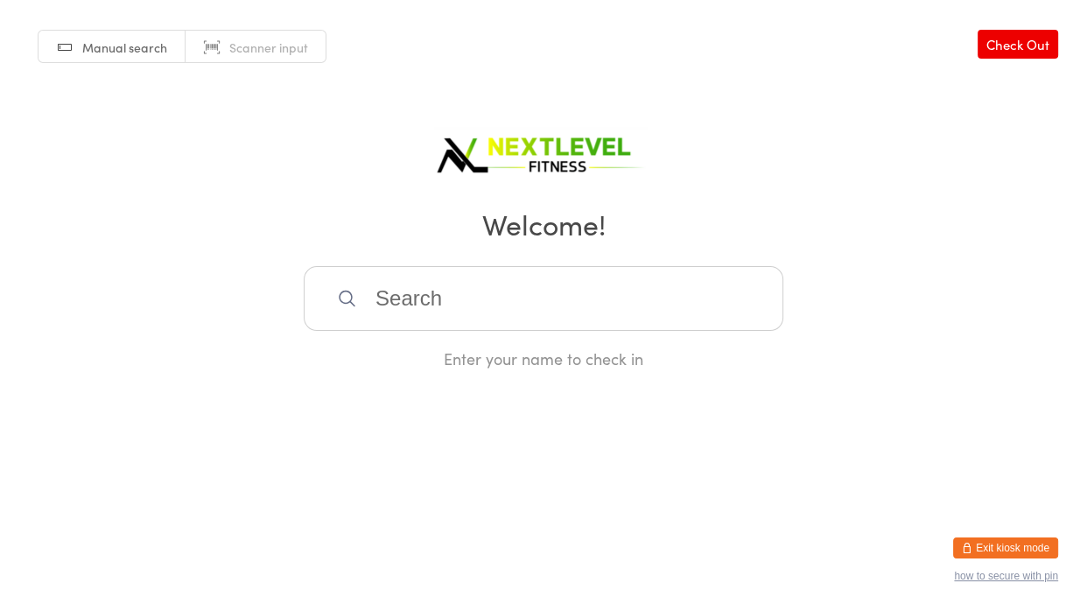
click at [377, 300] on input "search" at bounding box center [544, 298] width 480 height 65
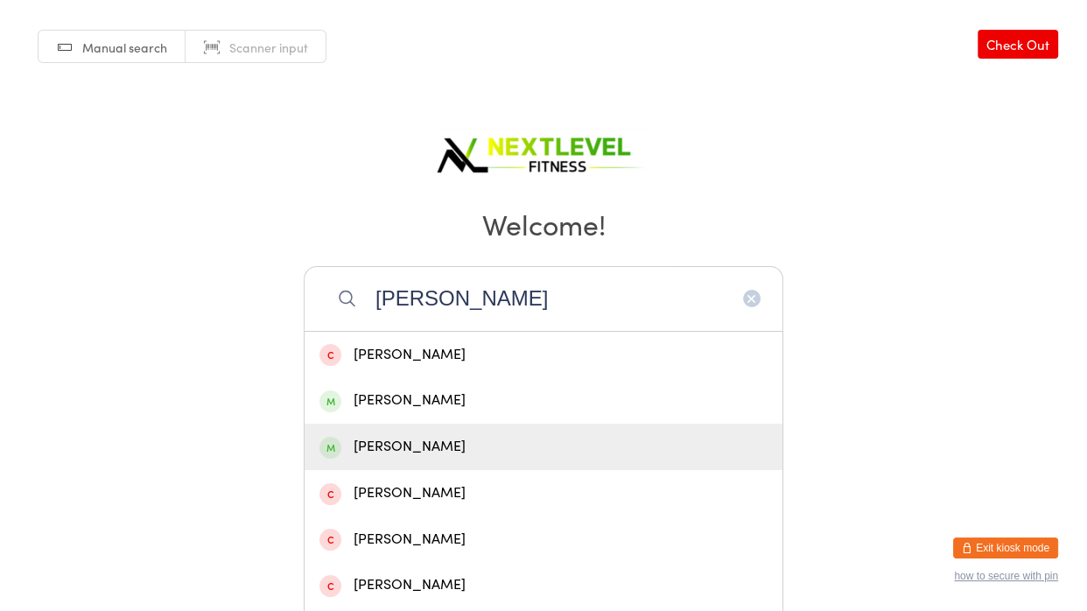
type input "[PERSON_NAME]"
click at [387, 435] on div "[PERSON_NAME]" at bounding box center [544, 447] width 448 height 24
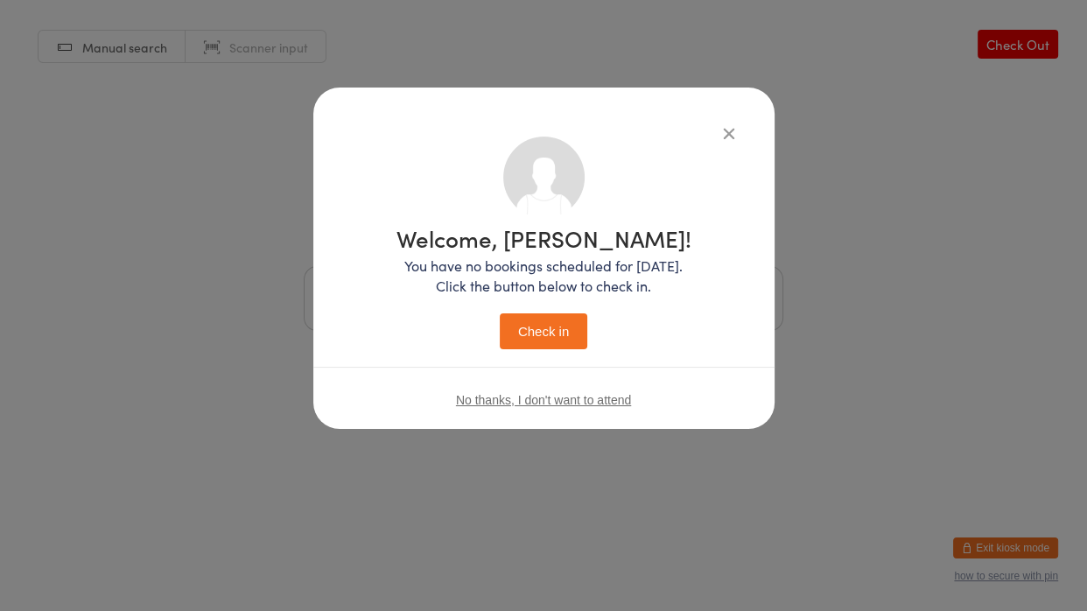
click at [519, 327] on button "Check in" at bounding box center [544, 331] width 88 height 36
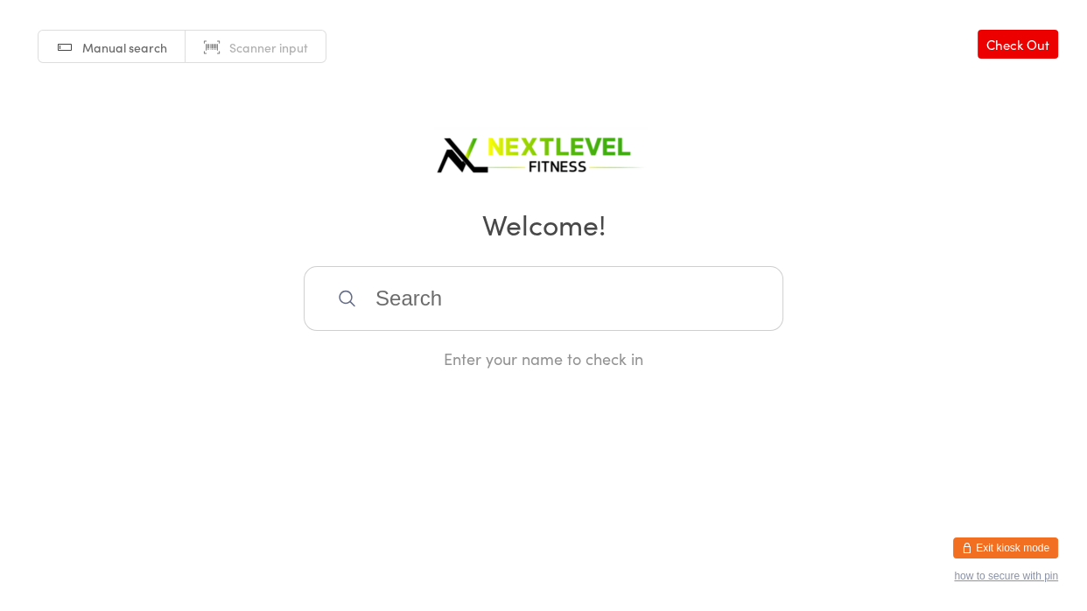
click at [382, 296] on input "search" at bounding box center [544, 298] width 480 height 65
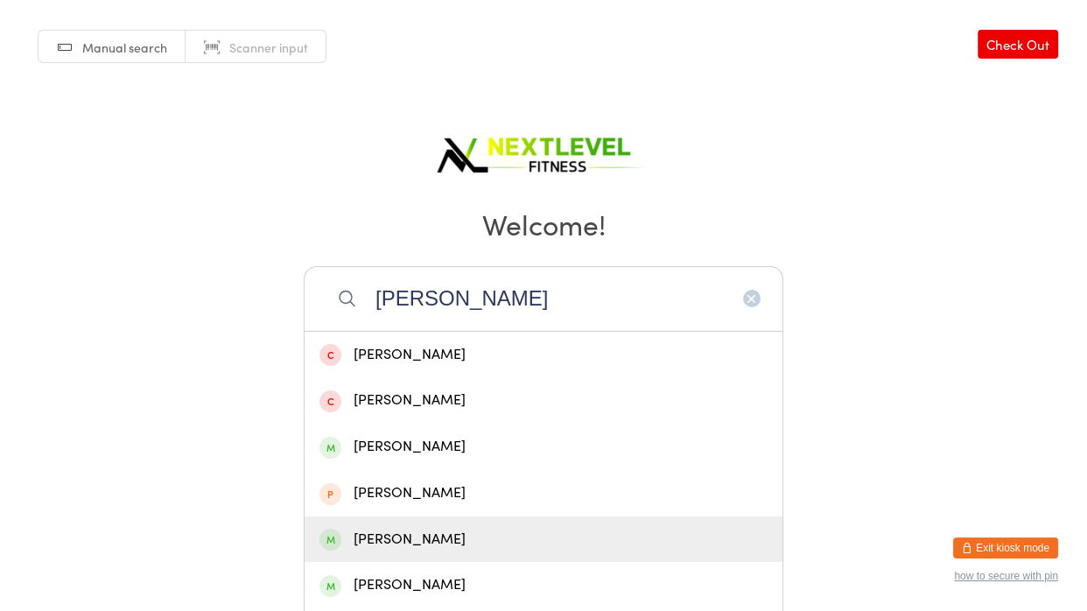
type input "[PERSON_NAME]"
click at [412, 502] on div "[PERSON_NAME]" at bounding box center [544, 539] width 478 height 46
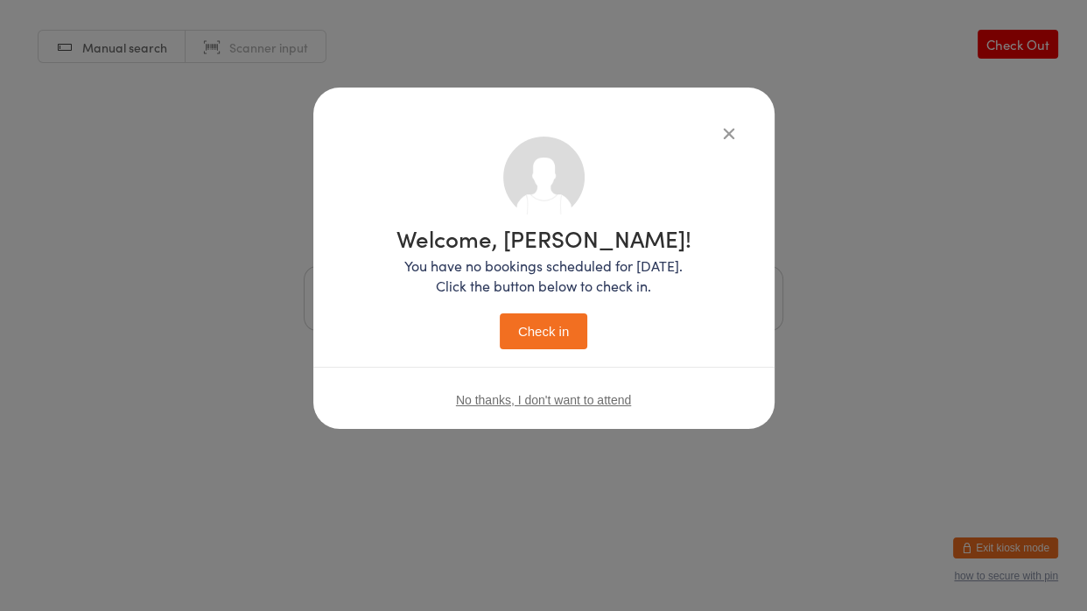
click at [538, 331] on button "Check in" at bounding box center [544, 331] width 88 height 36
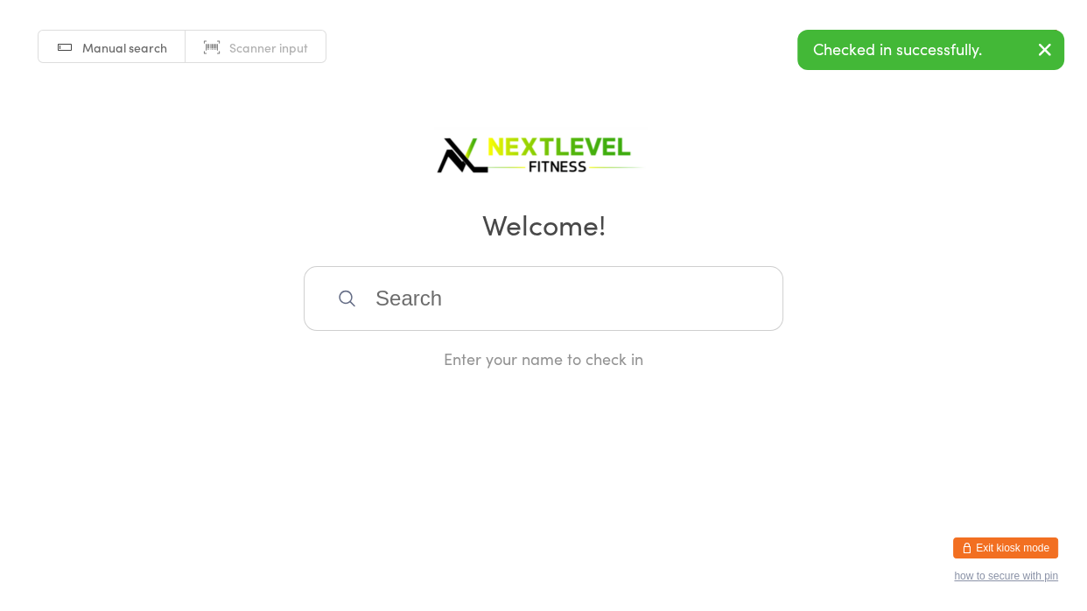
click at [425, 303] on input "search" at bounding box center [544, 298] width 480 height 65
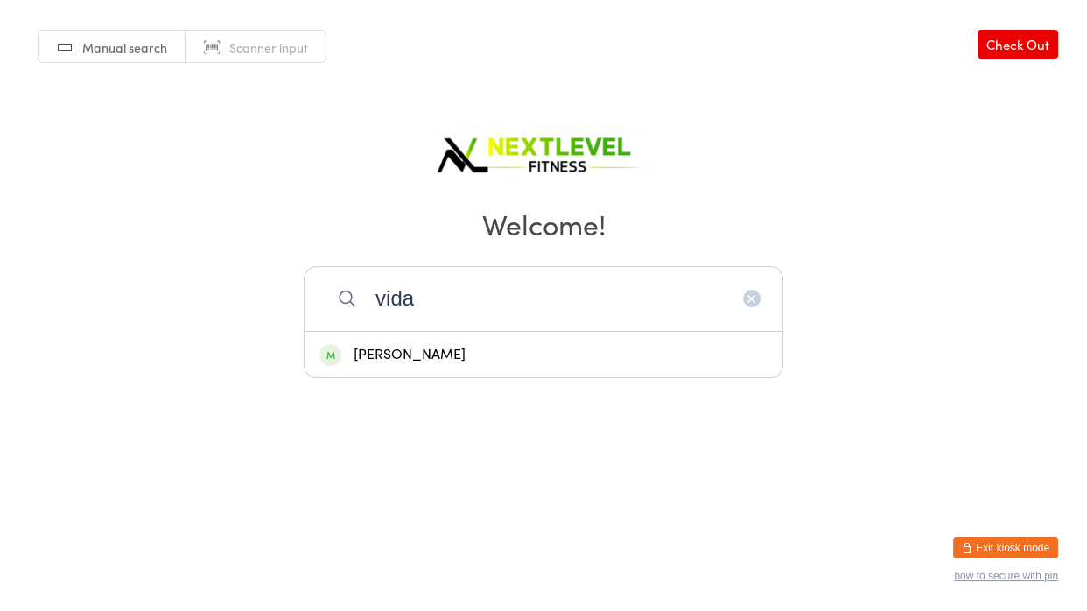
type input "vida"
click at [415, 355] on div "[PERSON_NAME]" at bounding box center [544, 355] width 448 height 24
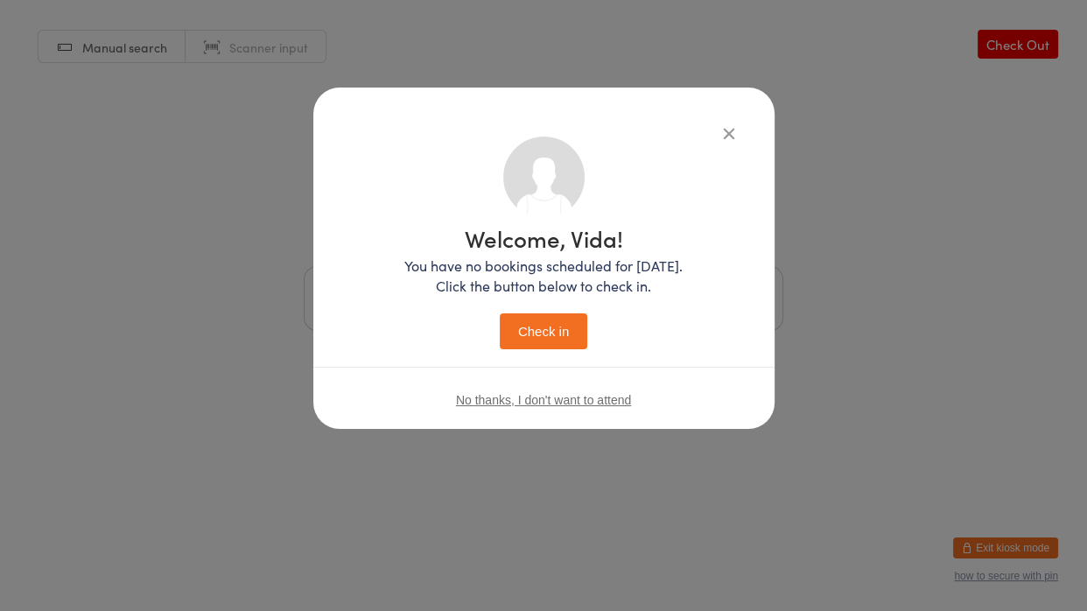
click at [531, 329] on button "Check in" at bounding box center [544, 331] width 88 height 36
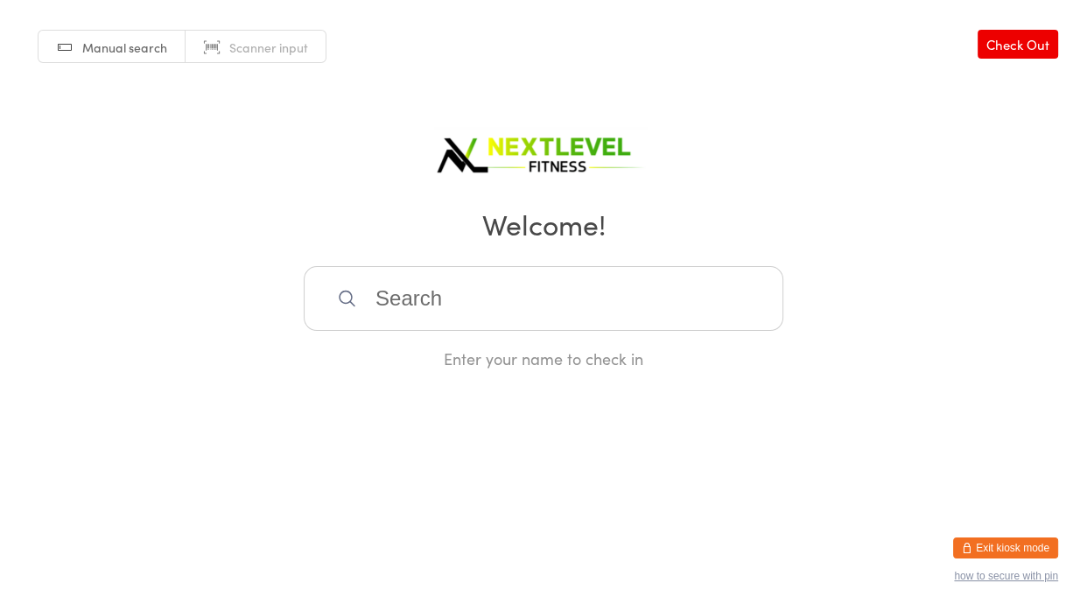
click at [411, 288] on input "search" at bounding box center [544, 298] width 480 height 65
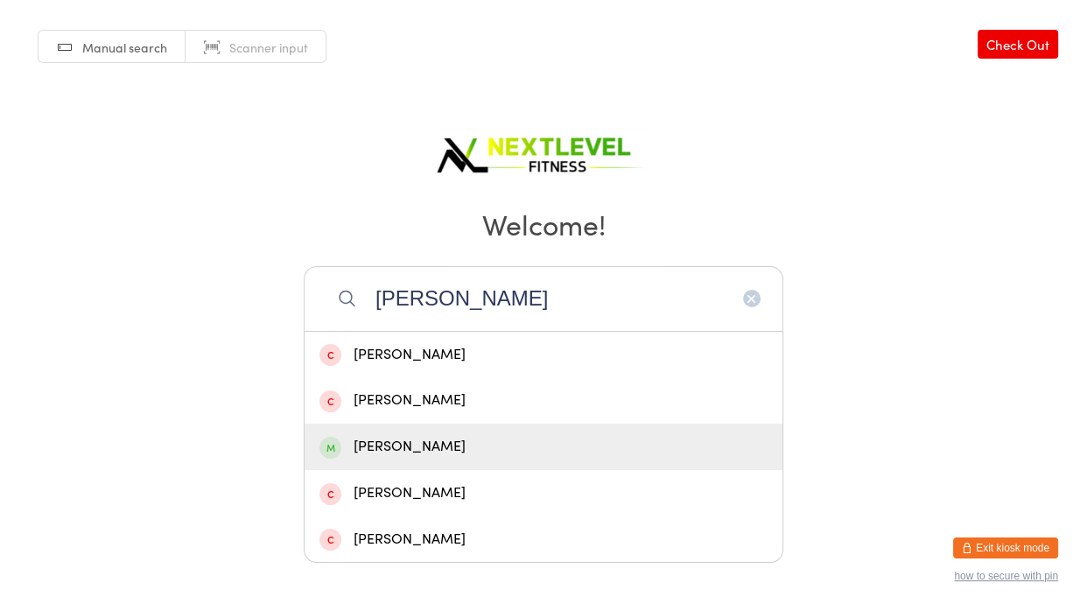
type input "[PERSON_NAME]"
click at [392, 451] on div "[PERSON_NAME]" at bounding box center [544, 447] width 448 height 24
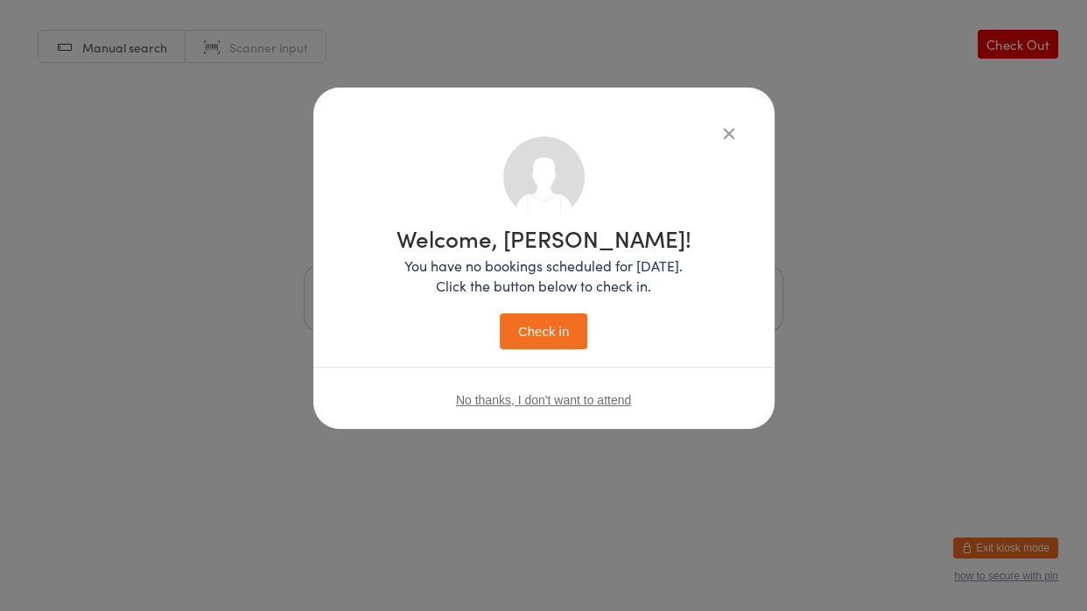
click at [557, 333] on button "Check in" at bounding box center [544, 331] width 88 height 36
